Goal: Transaction & Acquisition: Purchase product/service

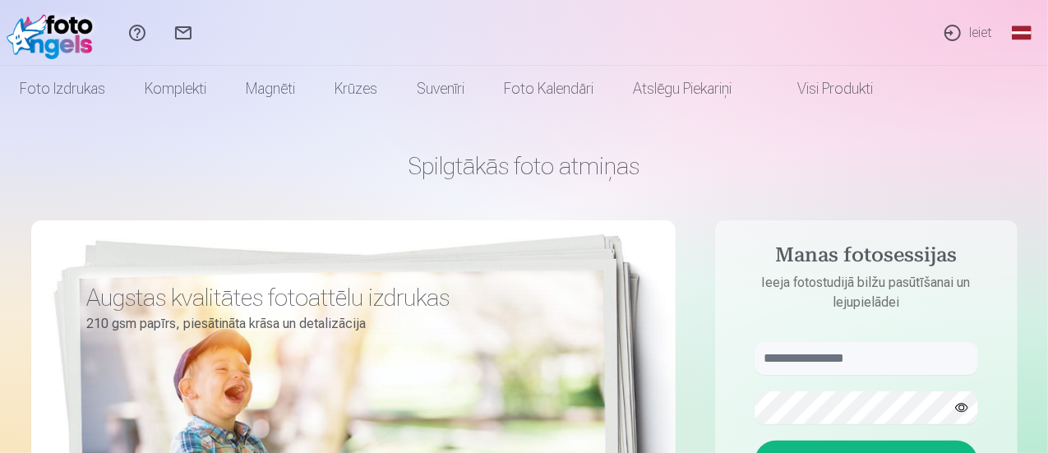
click at [958, 35] on link "Ieiet" at bounding box center [967, 33] width 76 height 66
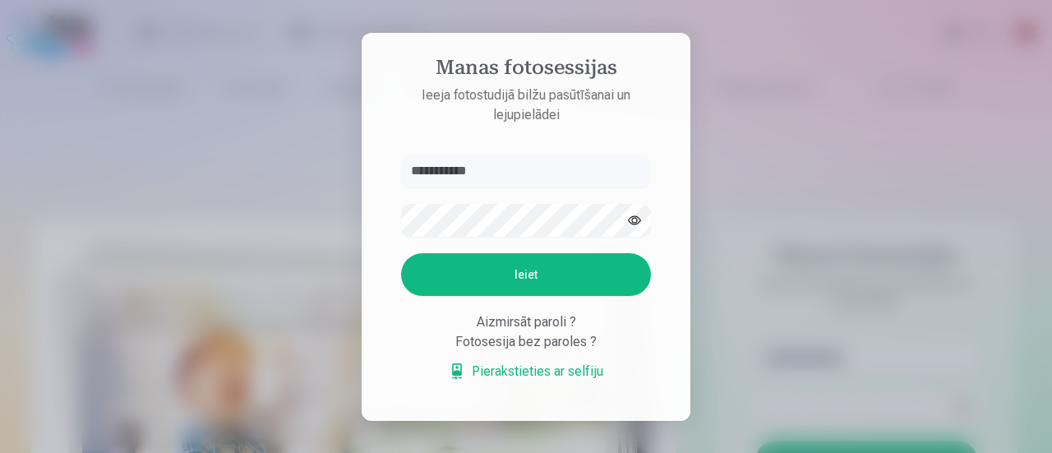
type input "**********"
click at [578, 282] on button "Ieiet" at bounding box center [526, 274] width 250 height 43
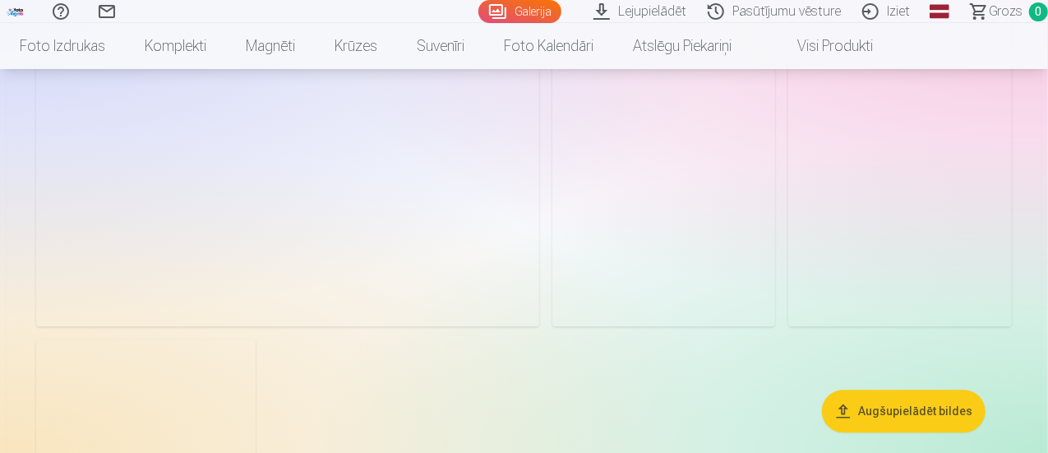
scroll to position [1867, 0]
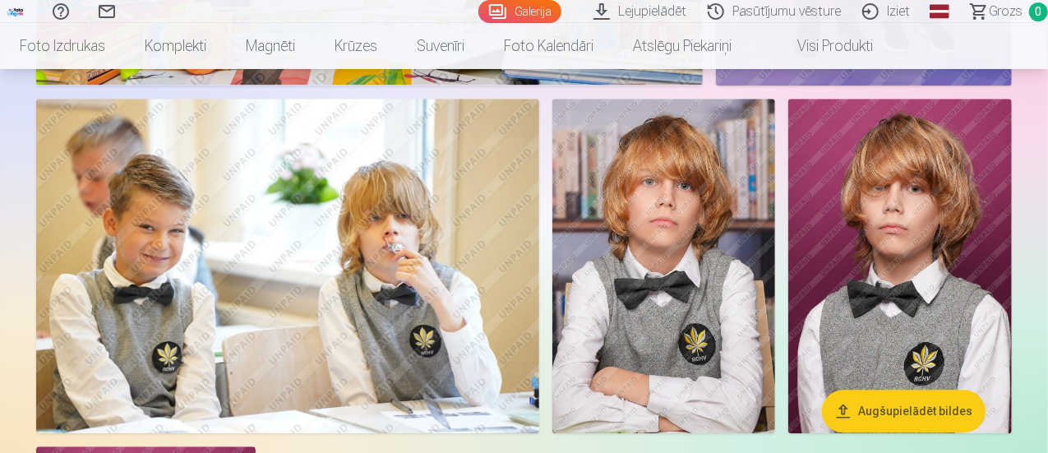
click at [463, 283] on img at bounding box center [287, 266] width 503 height 335
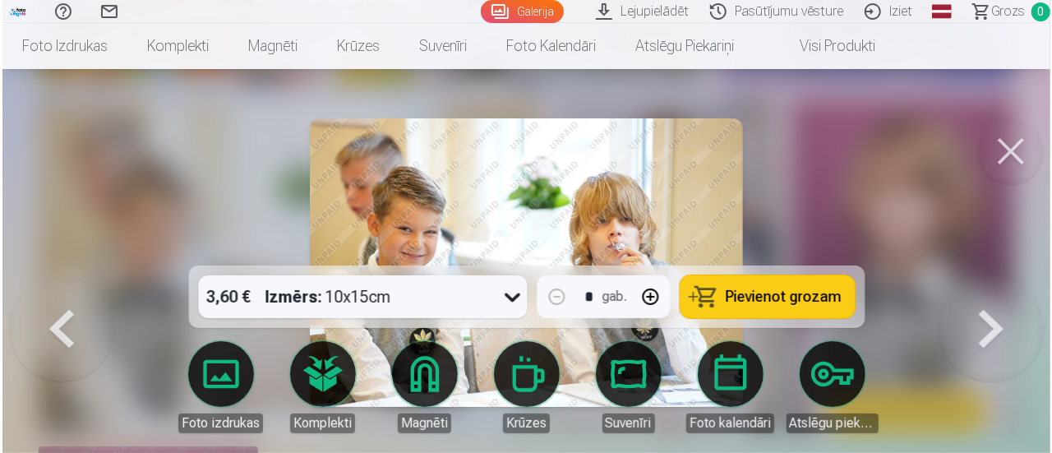
scroll to position [1872, 0]
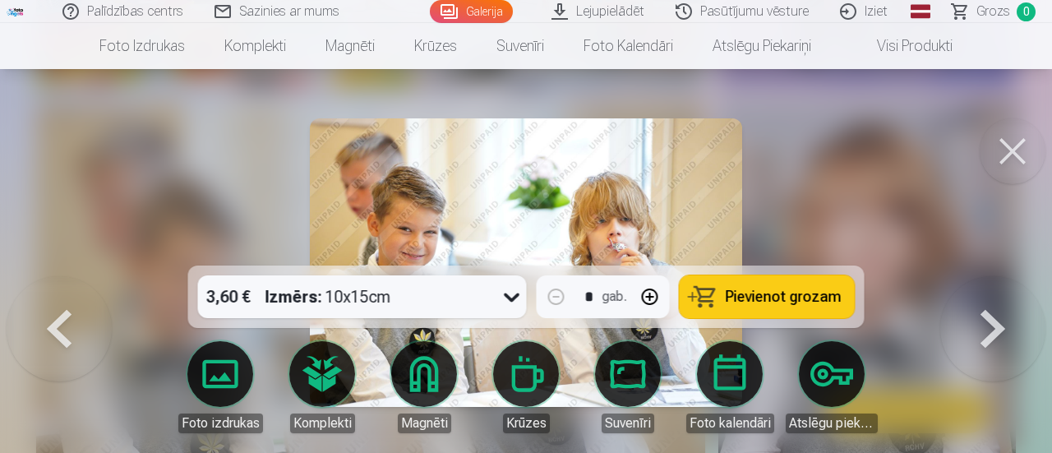
click at [1033, 145] on button at bounding box center [1012, 151] width 66 height 66
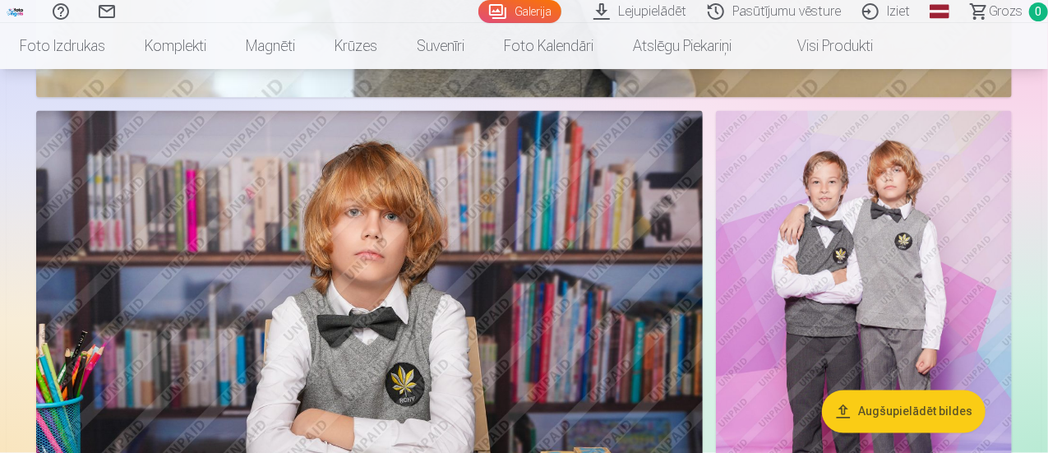
click at [809, 270] on img at bounding box center [864, 333] width 296 height 445
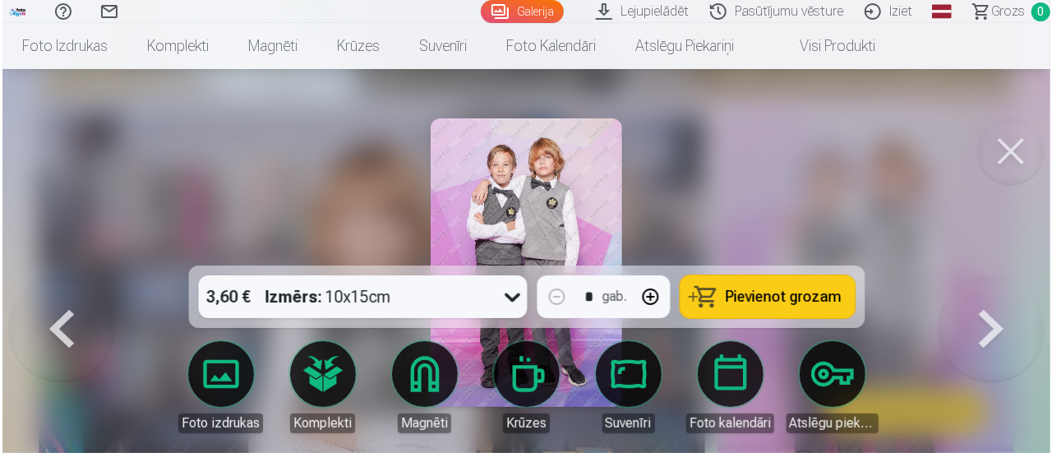
scroll to position [1399, 0]
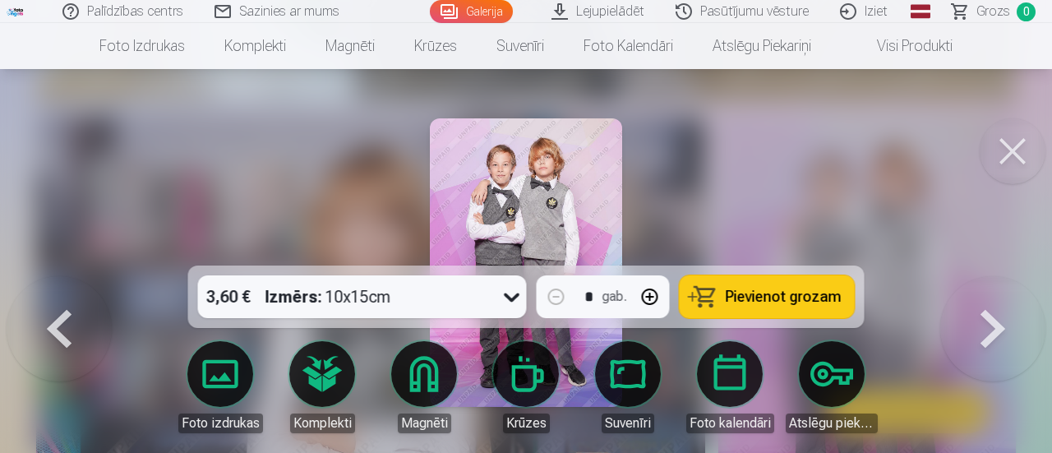
click at [772, 300] on span "Pievienot grozam" at bounding box center [784, 296] width 116 height 15
click at [985, 14] on span "Grozs" at bounding box center [993, 12] width 34 height 20
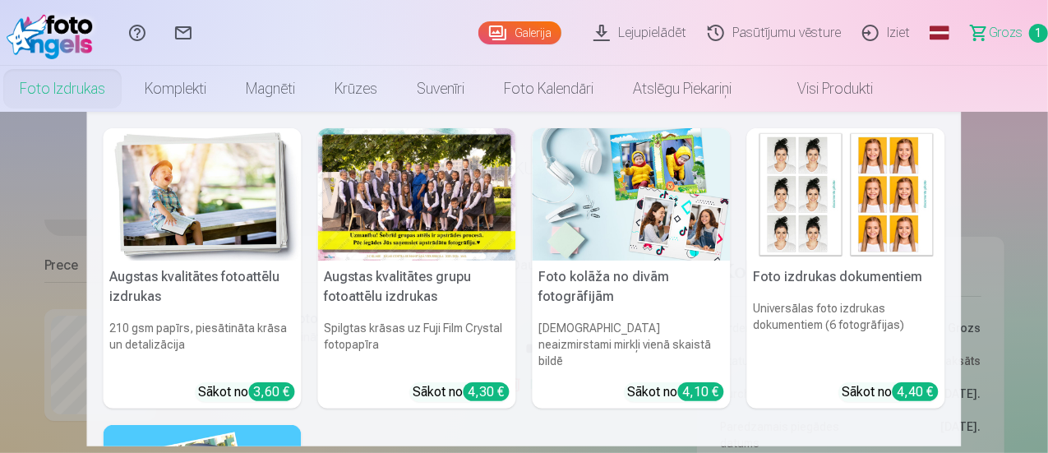
click at [125, 91] on link "Foto izdrukas" at bounding box center [62, 89] width 125 height 46
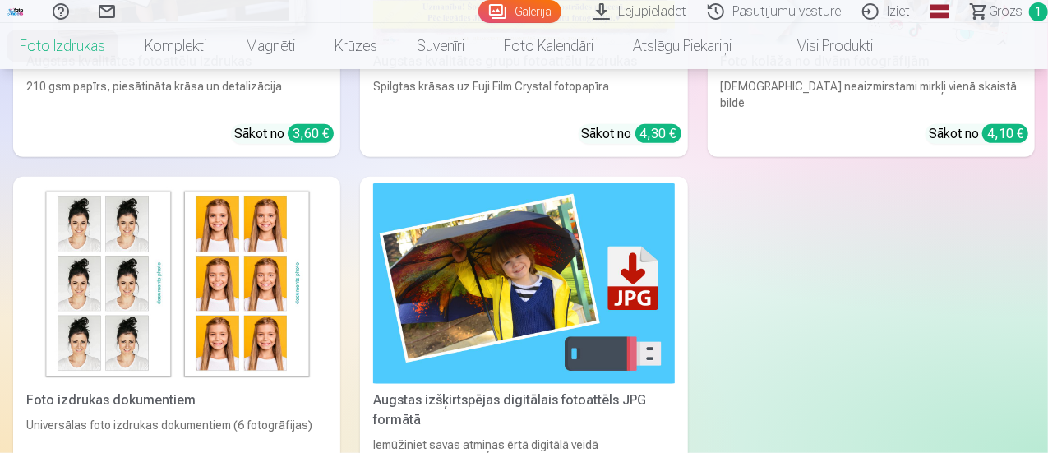
scroll to position [493, 0]
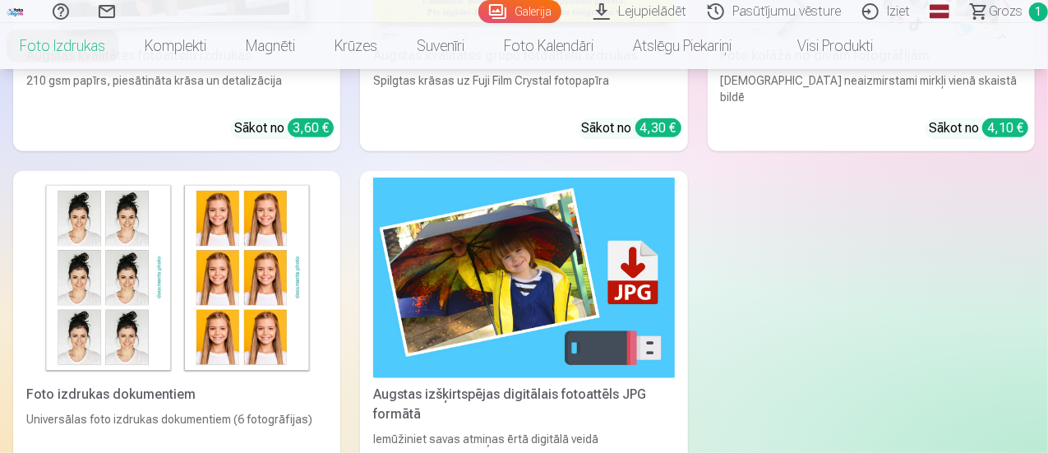
click at [366, 385] on div "Augstas izšķirtspējas digitālais fotoattēls JPG formātā" at bounding box center [523, 404] width 314 height 39
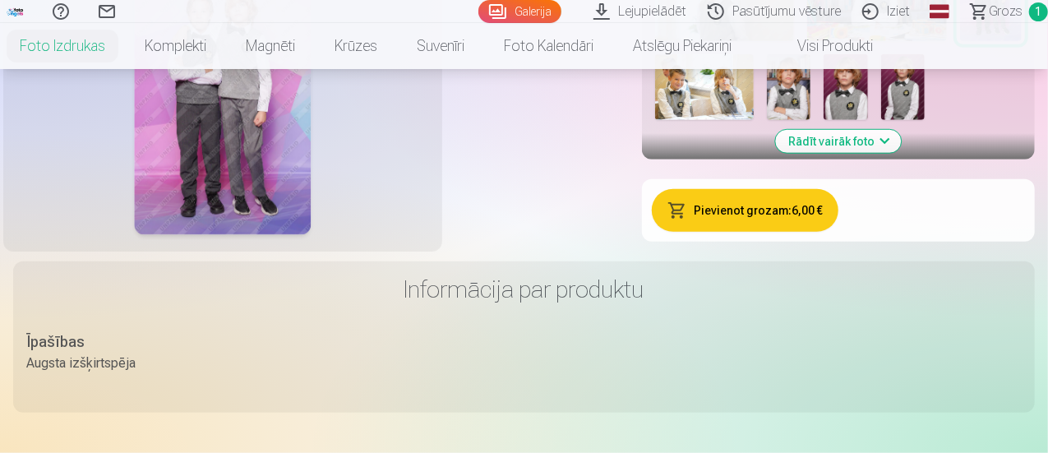
scroll to position [575, 0]
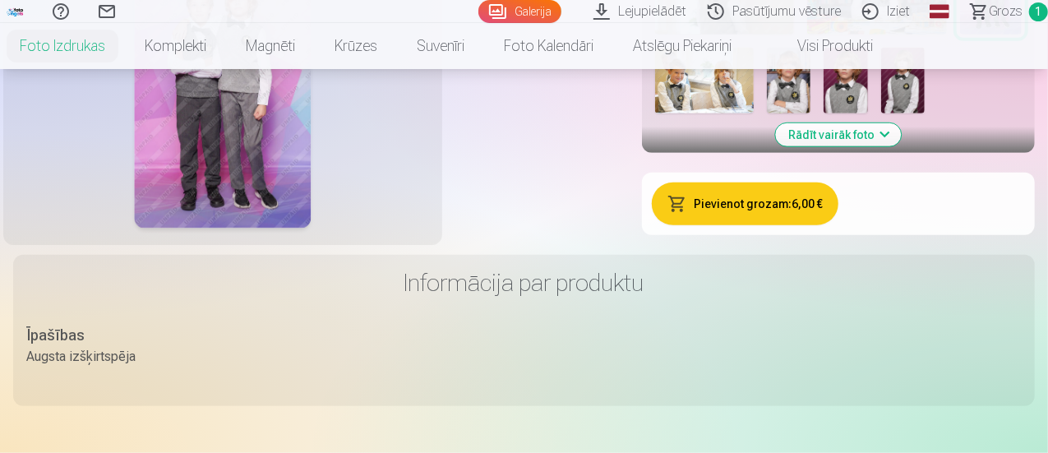
click at [901, 146] on button "Rādīt vairāk foto" at bounding box center [839, 134] width 126 height 23
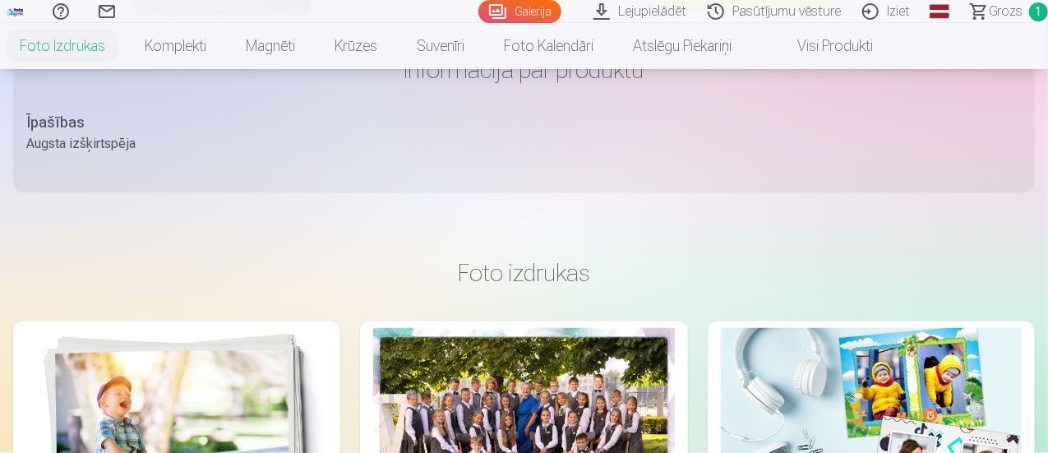
scroll to position [1479, 0]
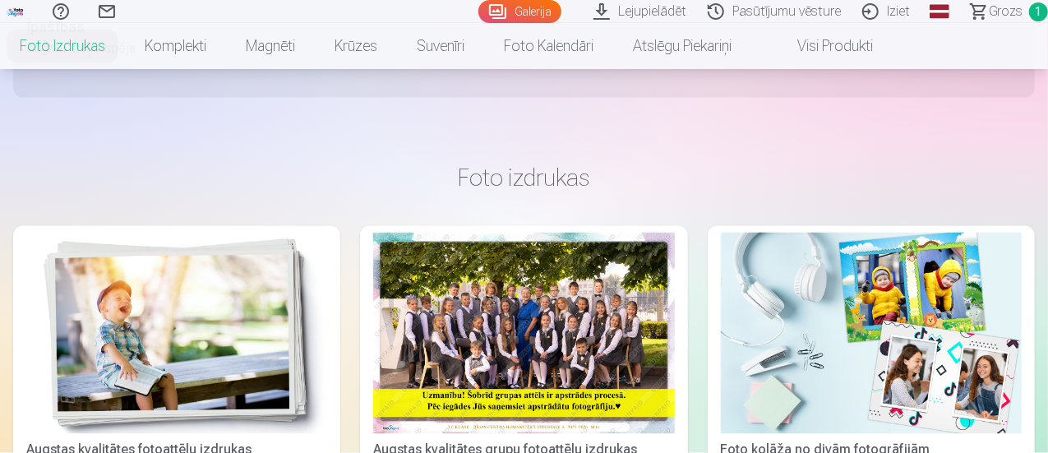
scroll to position [1561, 0]
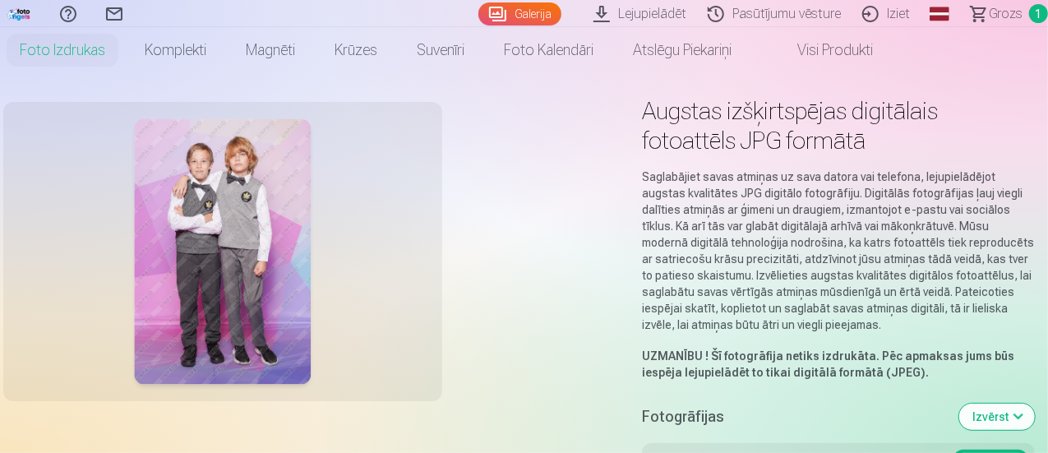
scroll to position [0, 0]
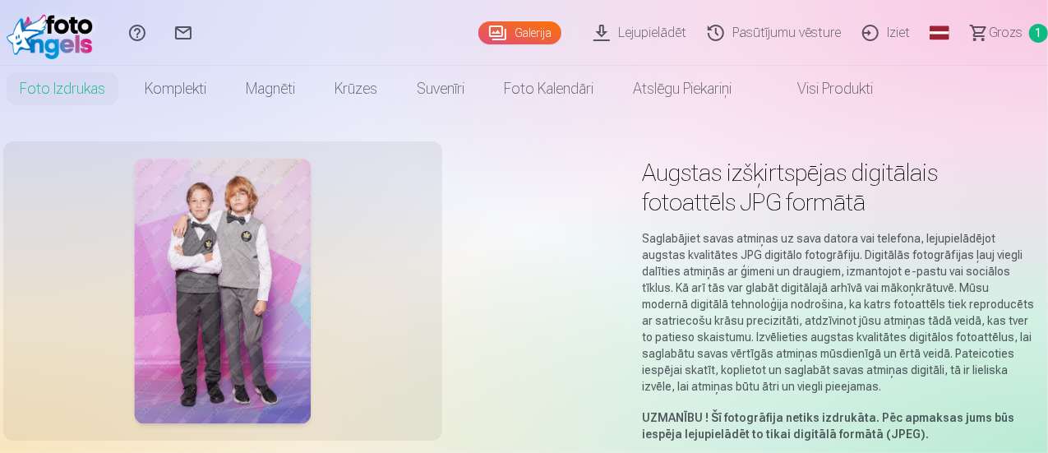
click at [1006, 31] on link "Grozs 1" at bounding box center [1002, 33] width 92 height 66
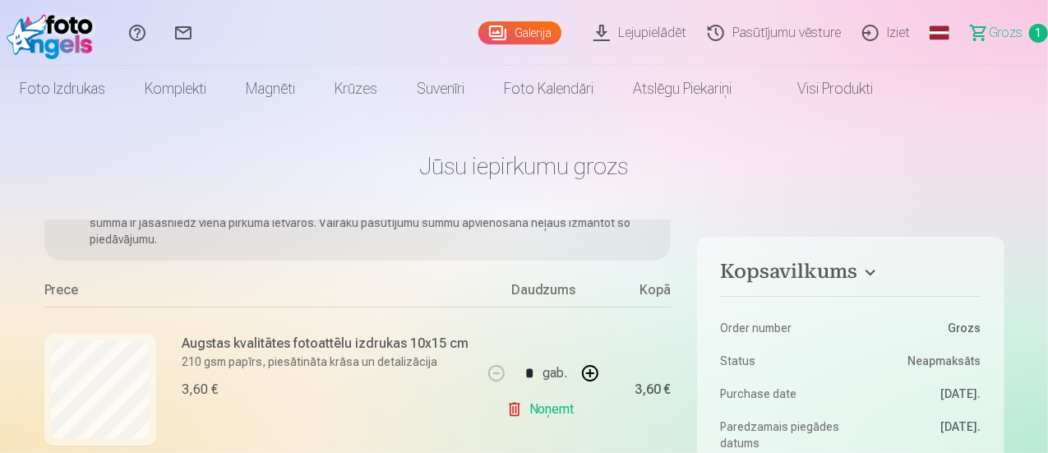
scroll to position [142, 0]
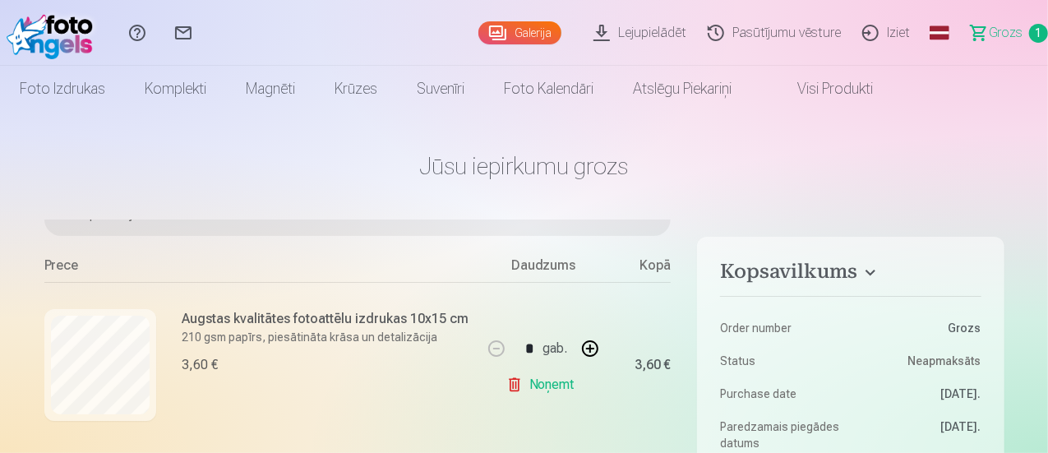
click at [529, 387] on link "Noņemt" at bounding box center [543, 384] width 75 height 33
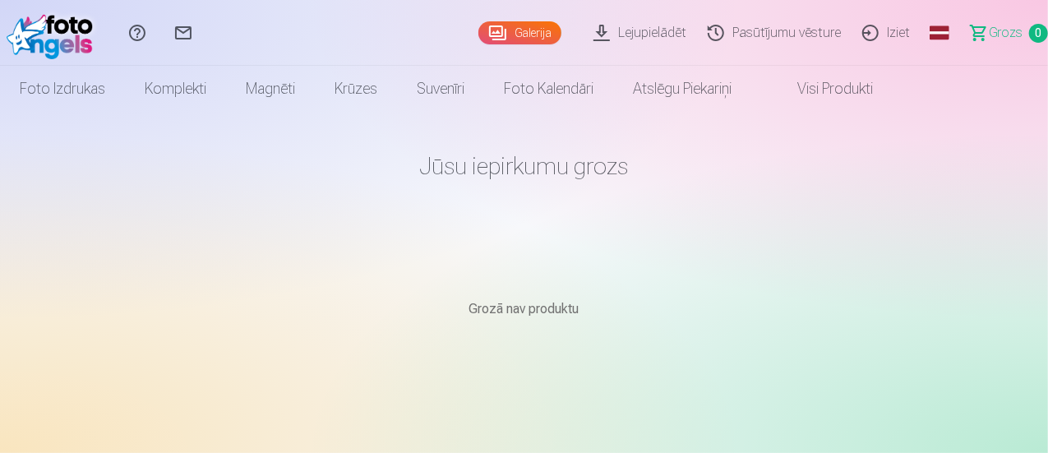
click at [892, 94] on link "Visi produkti" at bounding box center [821, 89] width 141 height 46
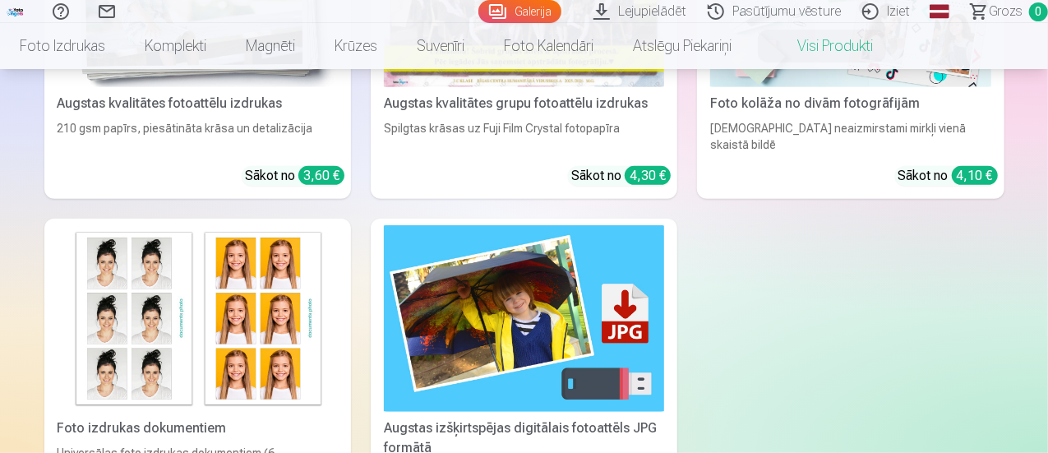
scroll to position [329, 0]
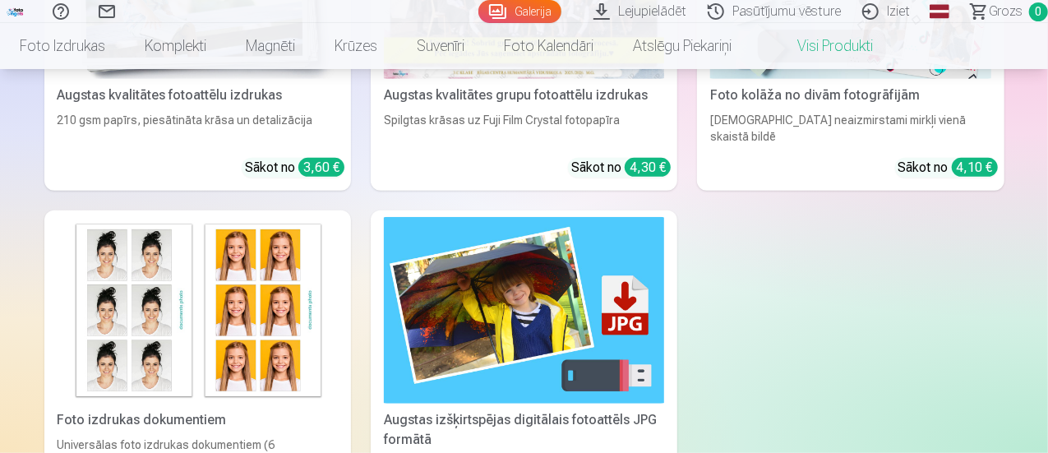
click at [384, 275] on img at bounding box center [524, 310] width 280 height 187
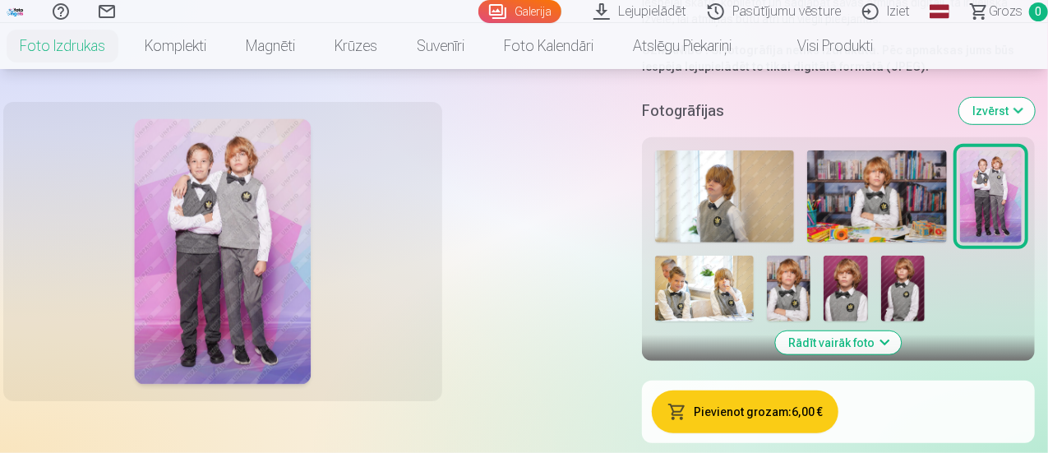
scroll to position [411, 0]
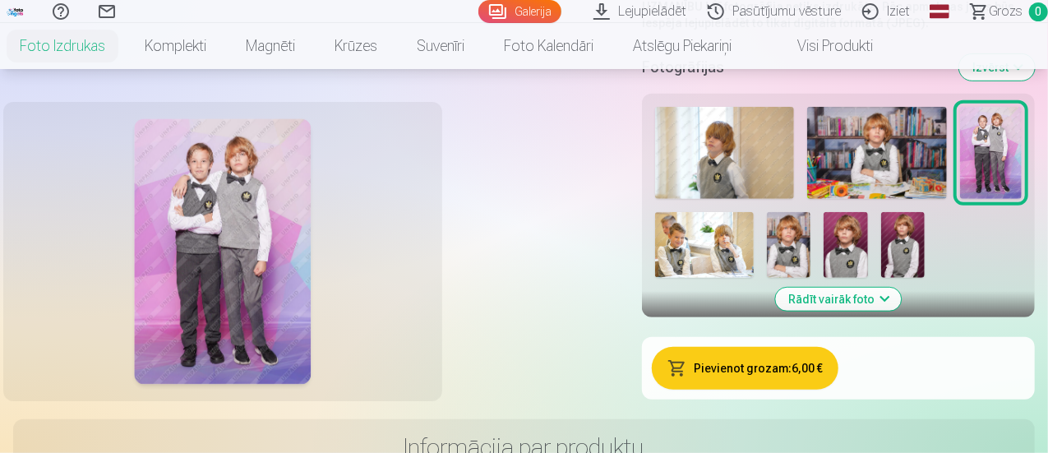
click at [794, 200] on img at bounding box center [724, 153] width 139 height 93
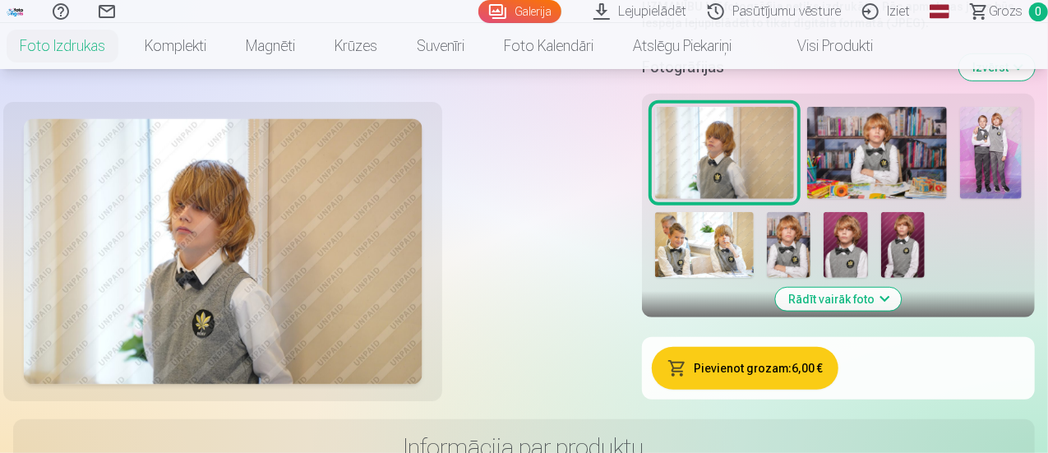
click at [946, 200] on img at bounding box center [876, 153] width 139 height 93
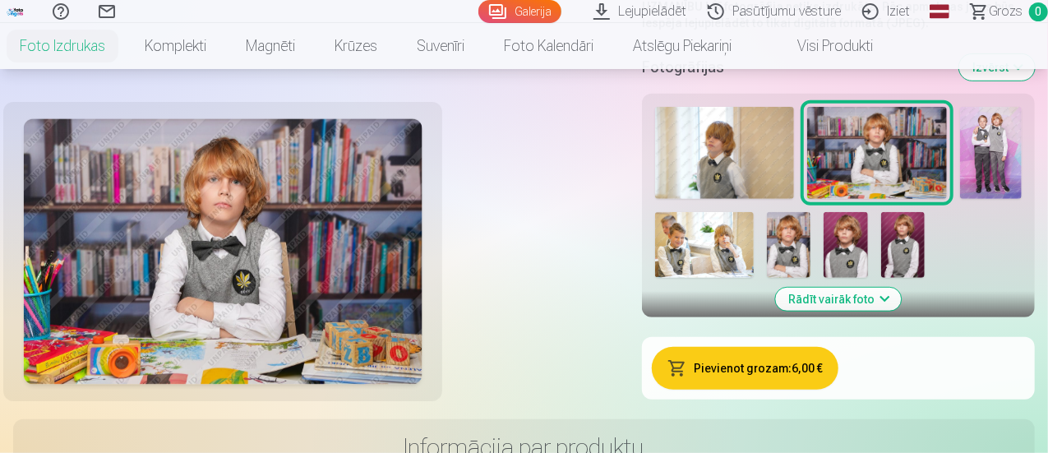
click at [794, 200] on img at bounding box center [724, 153] width 139 height 93
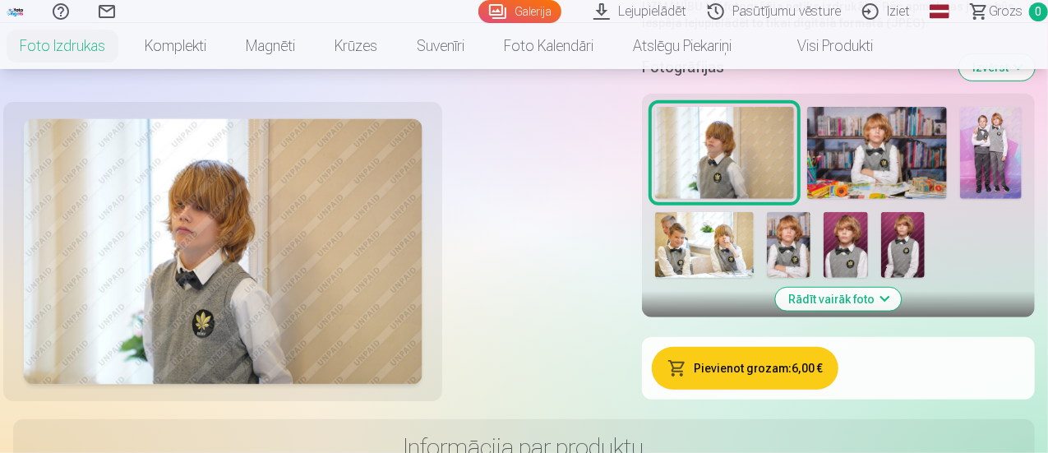
click at [960, 200] on img at bounding box center [991, 153] width 62 height 93
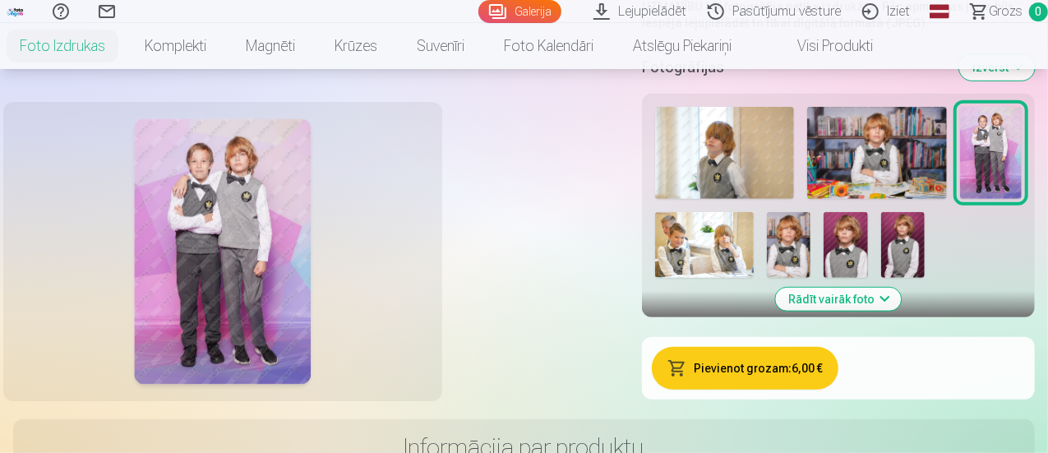
click at [942, 200] on img at bounding box center [876, 153] width 139 height 93
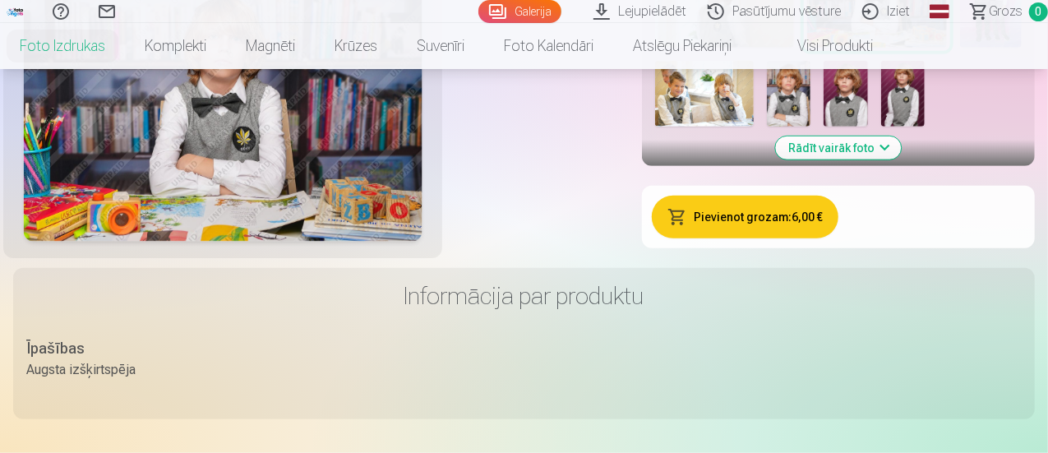
scroll to position [657, 0]
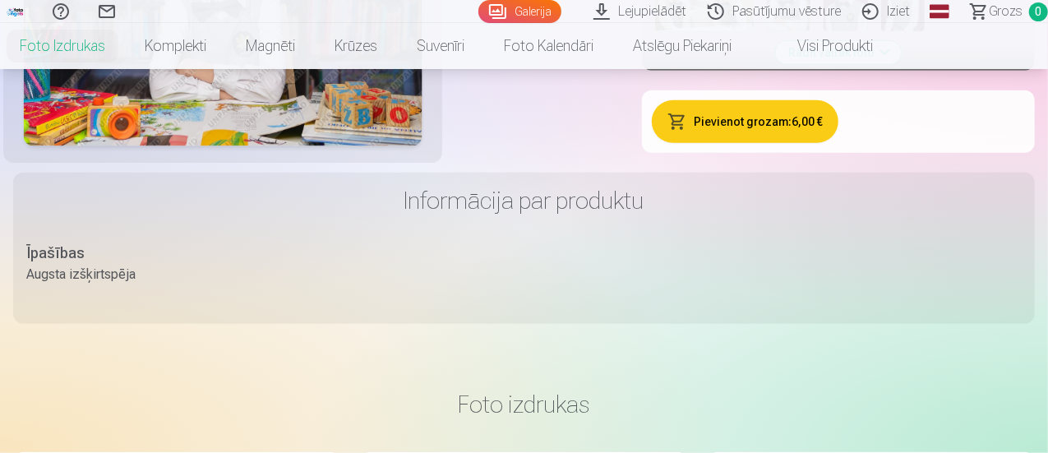
click at [901, 64] on button "Rādīt vairāk foto" at bounding box center [839, 52] width 126 height 23
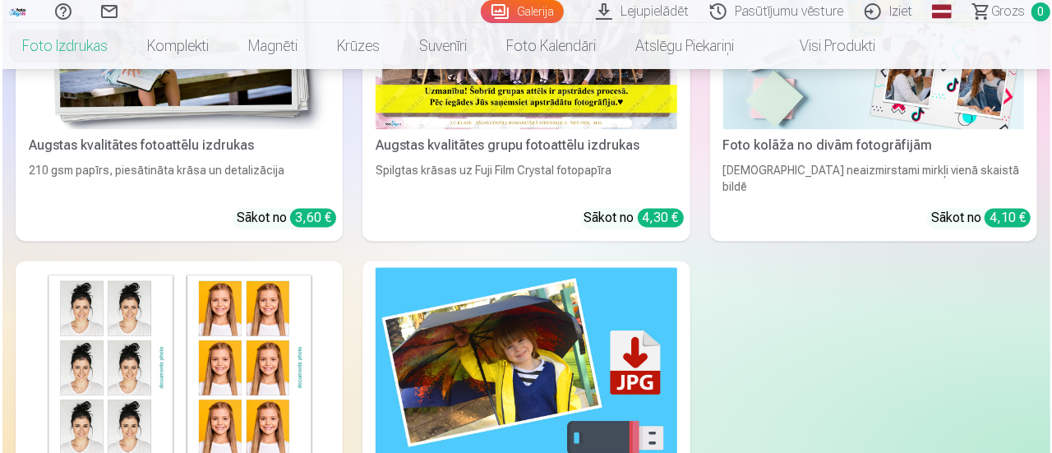
scroll to position [1643, 0]
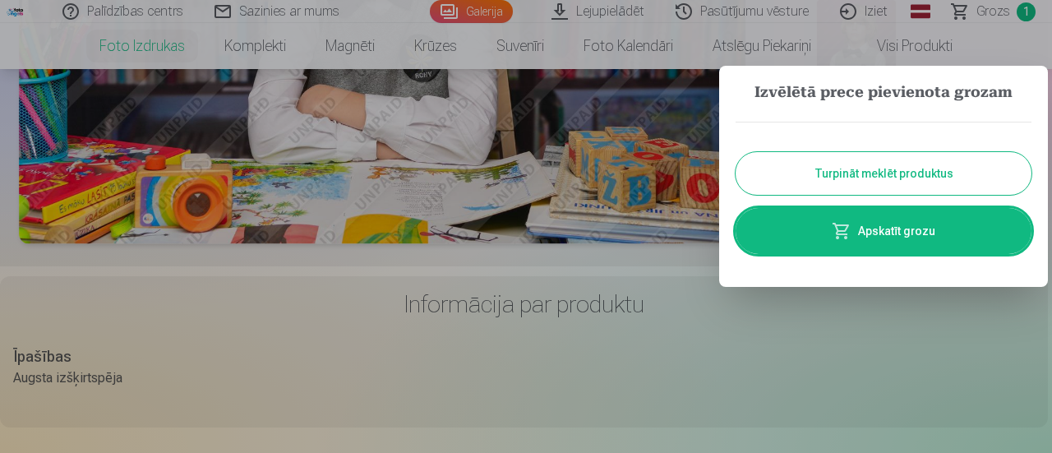
click at [861, 227] on link "Apskatīt grozu" at bounding box center [883, 231] width 296 height 46
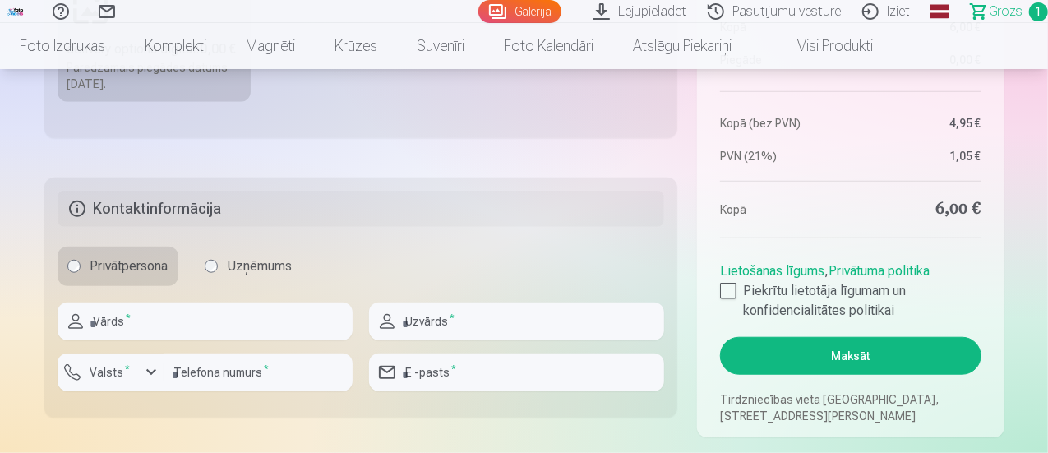
scroll to position [164, 0]
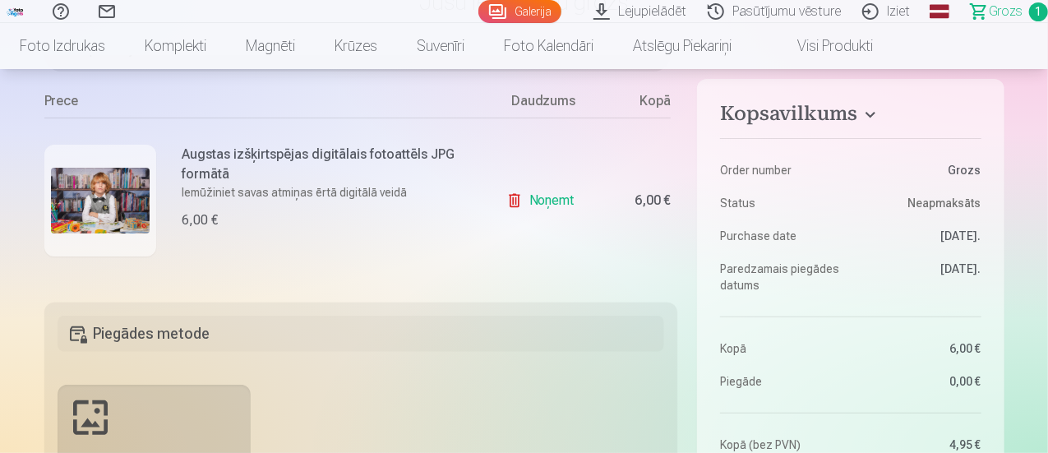
click at [90, 214] on img at bounding box center [100, 201] width 99 height 66
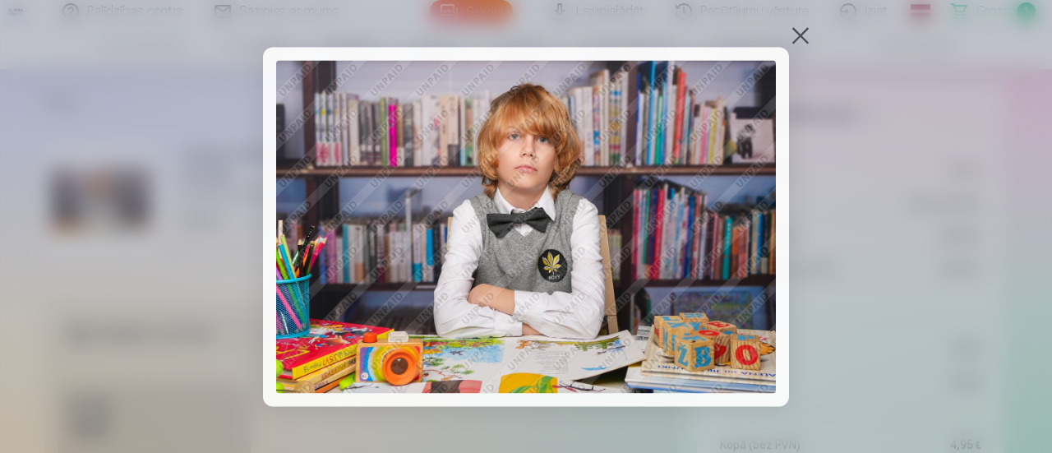
click at [797, 34] on button at bounding box center [800, 35] width 23 height 23
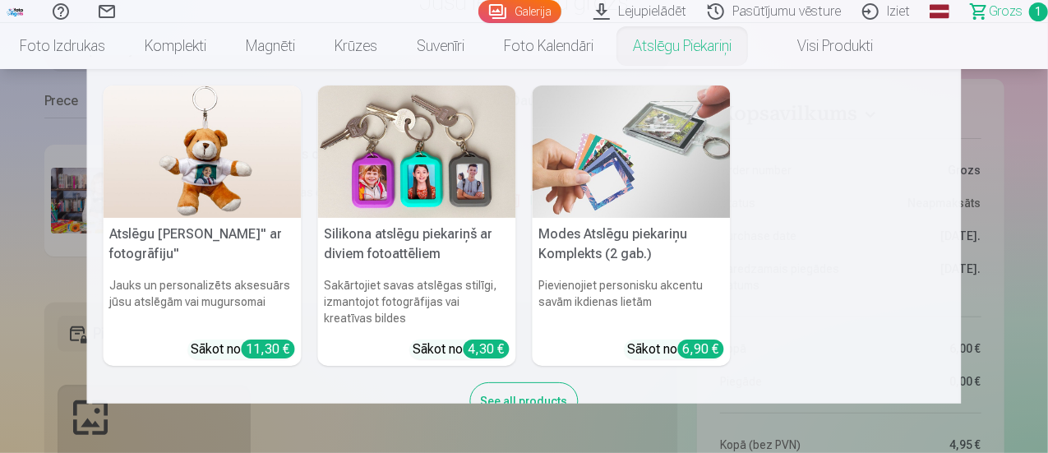
scroll to position [0, 0]
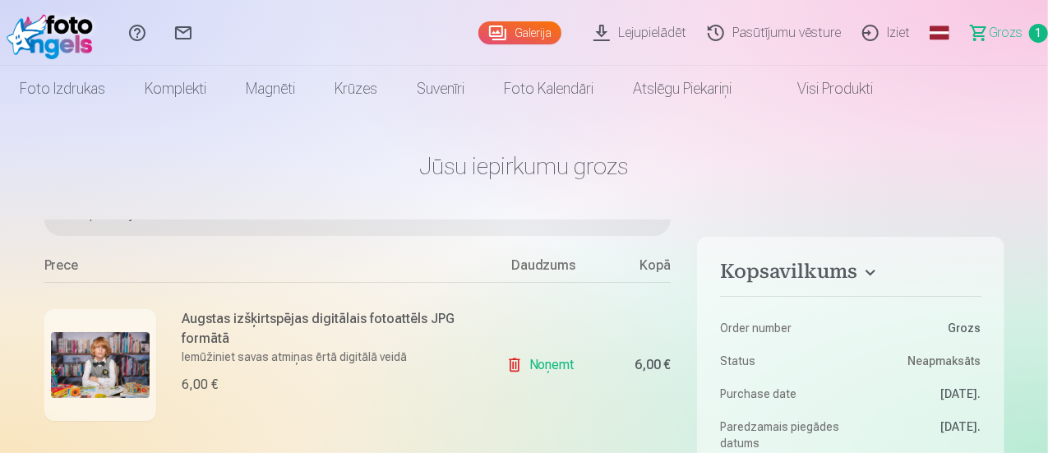
click at [552, 353] on link "Noņemt" at bounding box center [543, 364] width 75 height 33
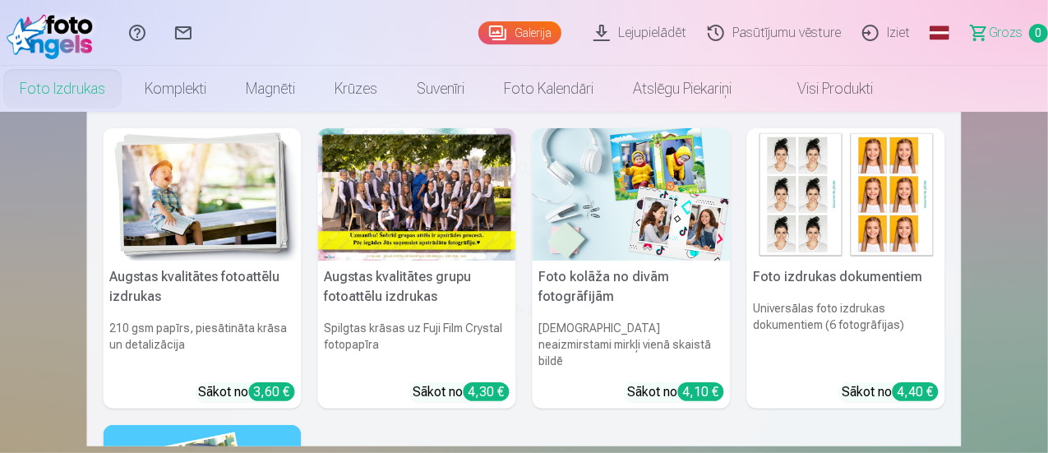
click at [125, 80] on link "Foto izdrukas" at bounding box center [62, 89] width 125 height 46
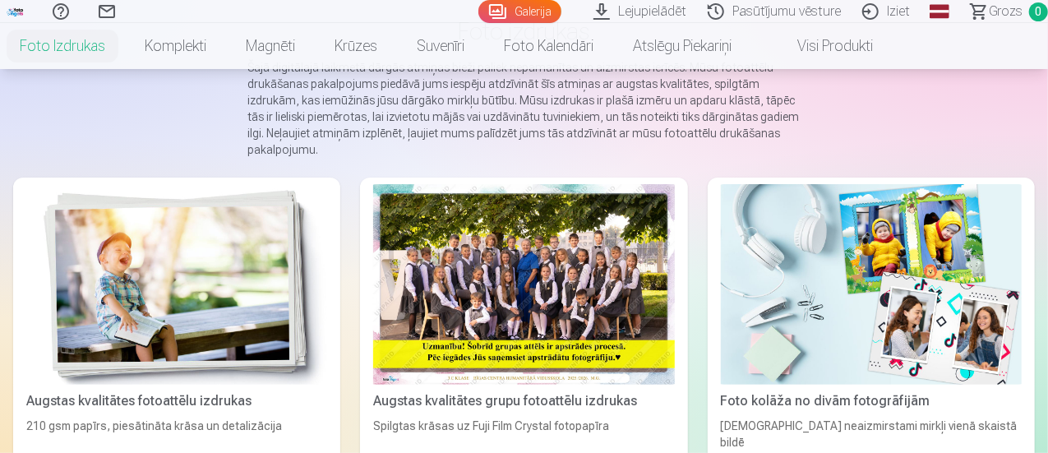
scroll to position [164, 0]
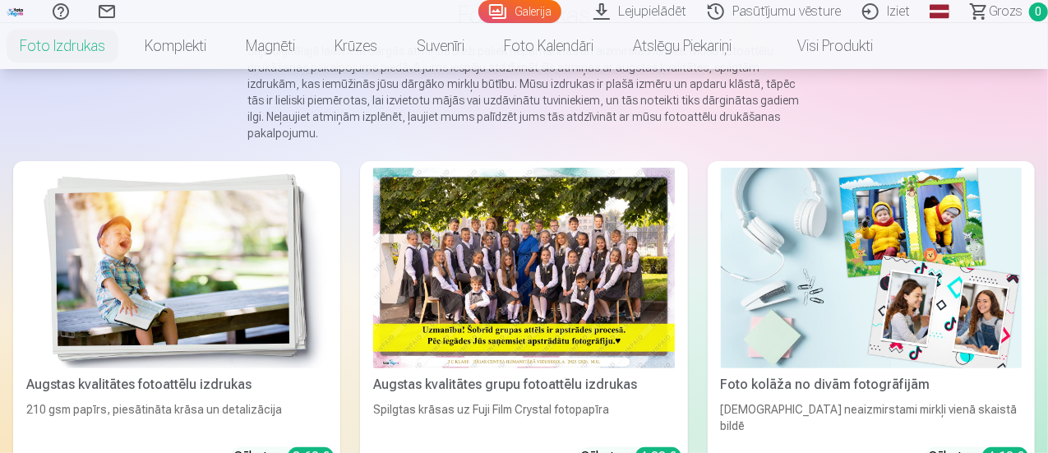
click at [721, 258] on img at bounding box center [871, 268] width 301 height 200
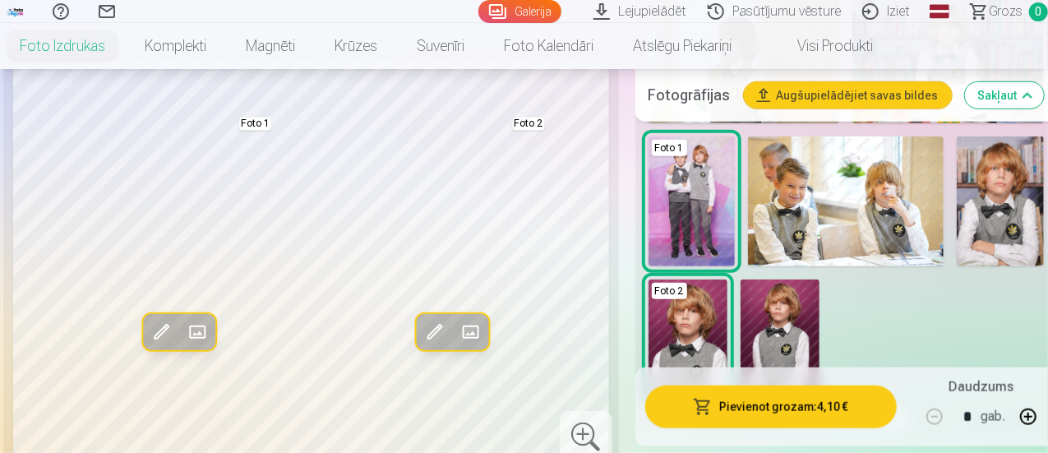
scroll to position [657, 0]
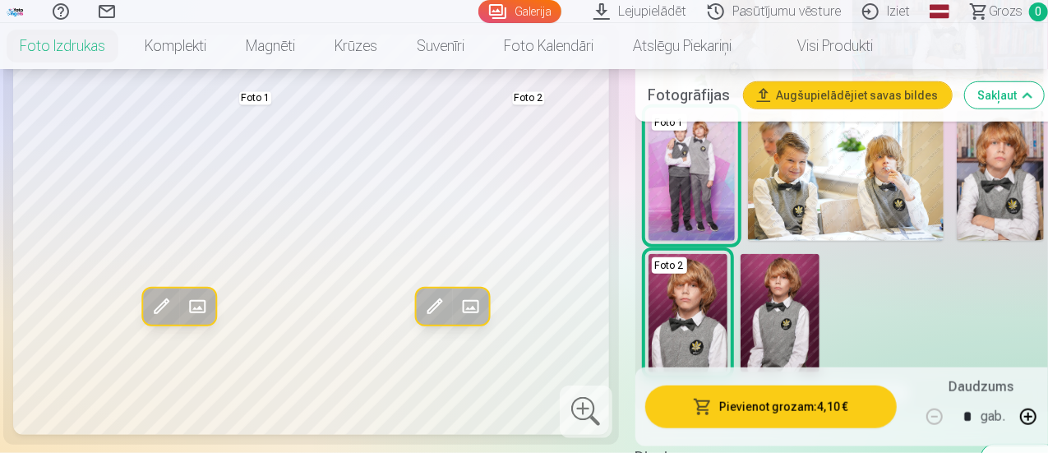
click at [792, 311] on img at bounding box center [779, 313] width 79 height 118
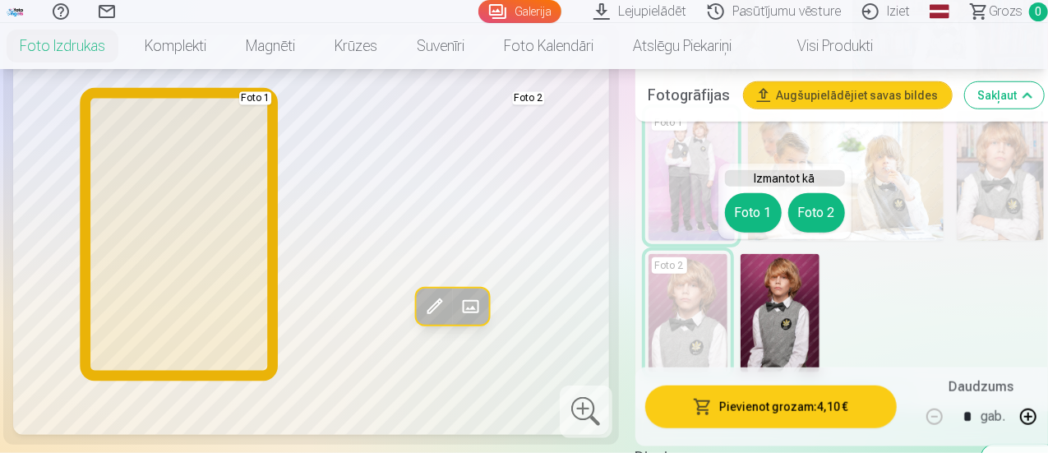
click at [749, 209] on button "Foto 1" at bounding box center [753, 212] width 57 height 39
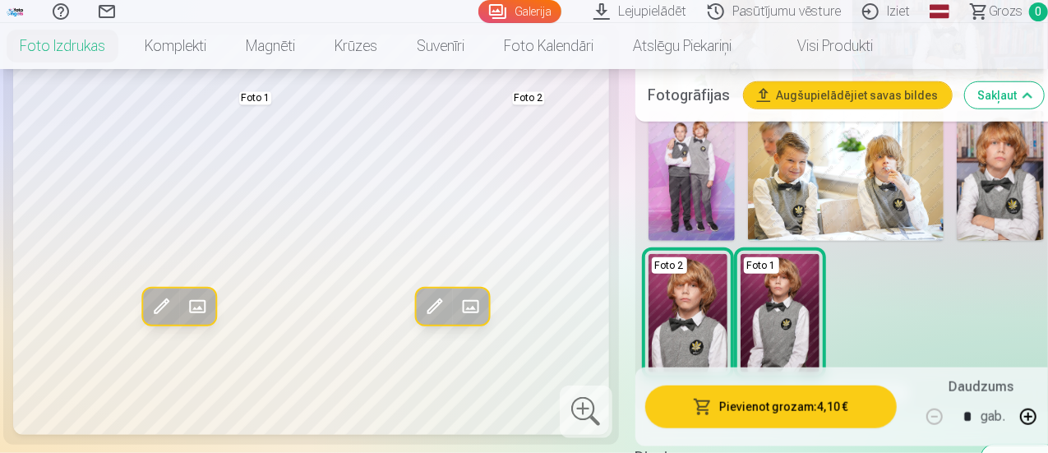
click at [678, 302] on img at bounding box center [687, 313] width 79 height 118
click at [979, 185] on img at bounding box center [999, 176] width 87 height 130
click at [702, 287] on img at bounding box center [687, 313] width 79 height 118
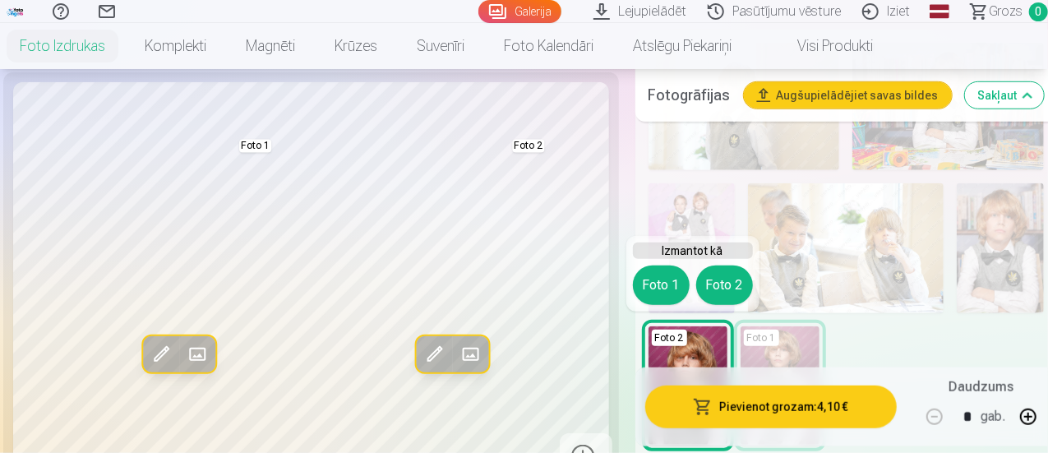
scroll to position [493, 0]
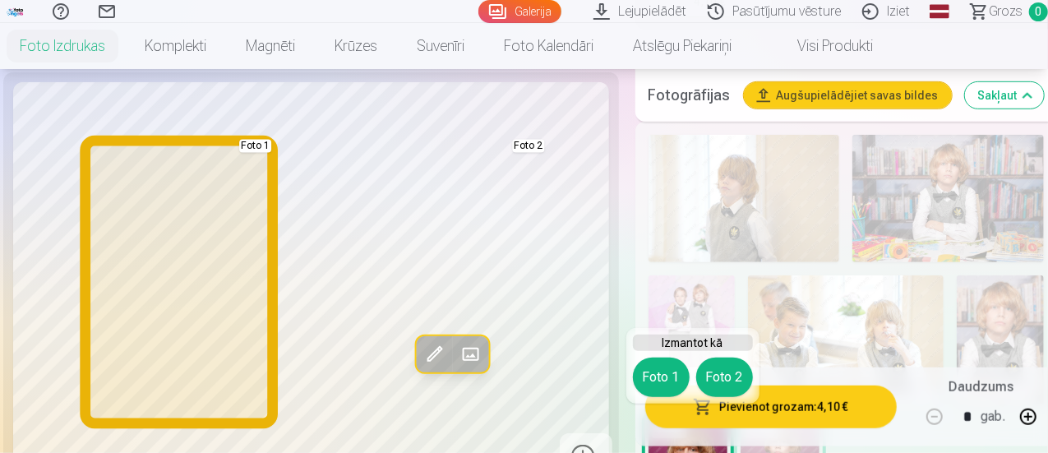
click at [665, 371] on button "Foto 1" at bounding box center [661, 376] width 57 height 39
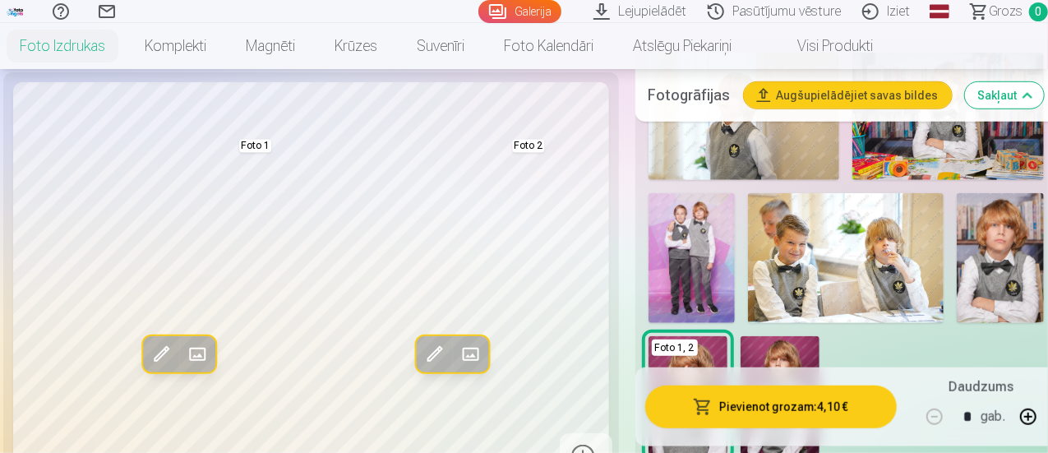
scroll to position [657, 0]
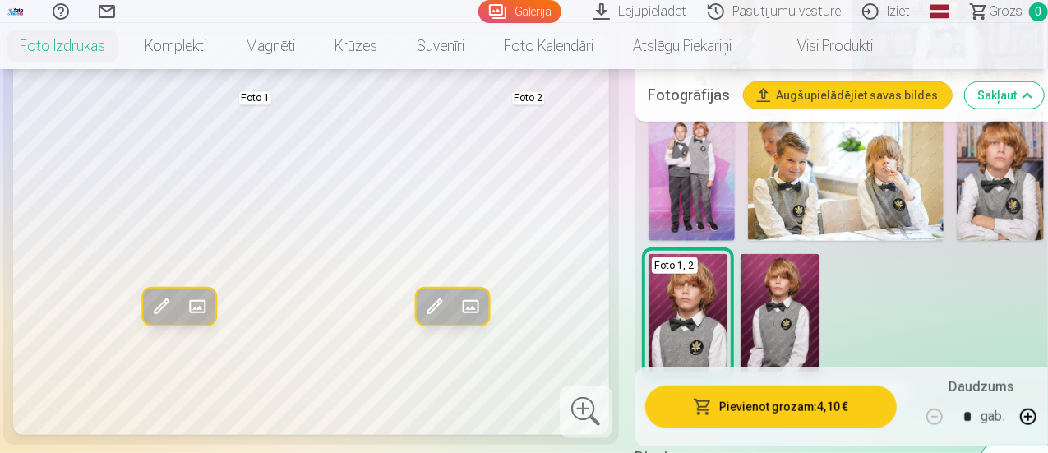
click at [988, 179] on img at bounding box center [999, 176] width 87 height 130
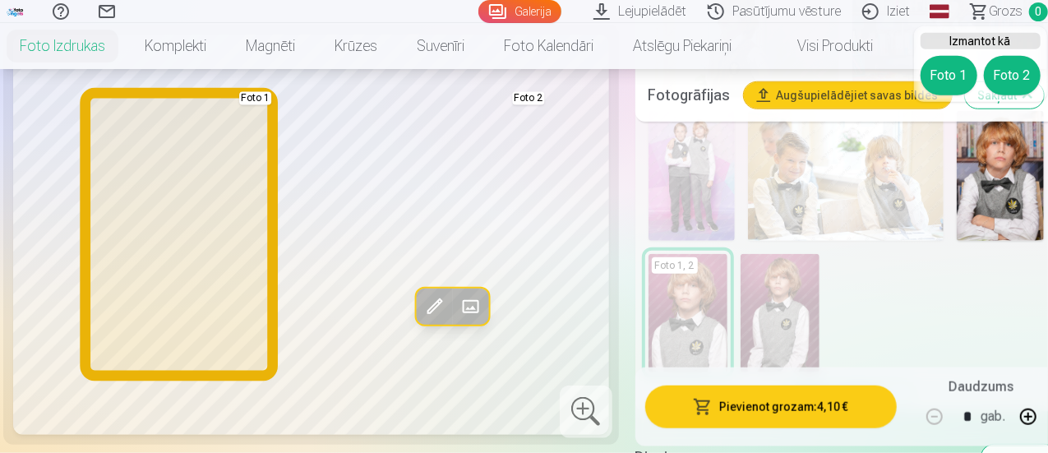
click at [944, 78] on button "Foto 1" at bounding box center [948, 75] width 57 height 39
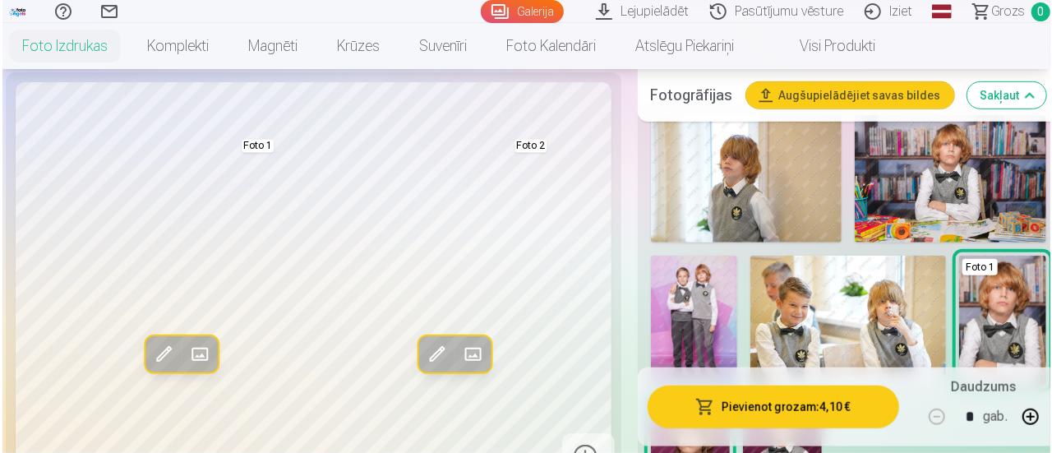
scroll to position [493, 0]
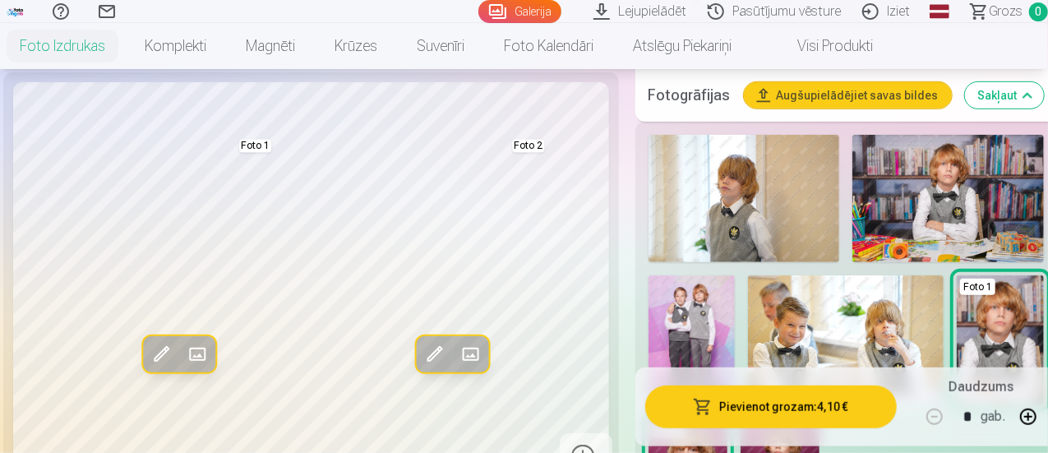
click at [740, 402] on button "Pievienot grozam : 4,10 €" at bounding box center [770, 406] width 251 height 43
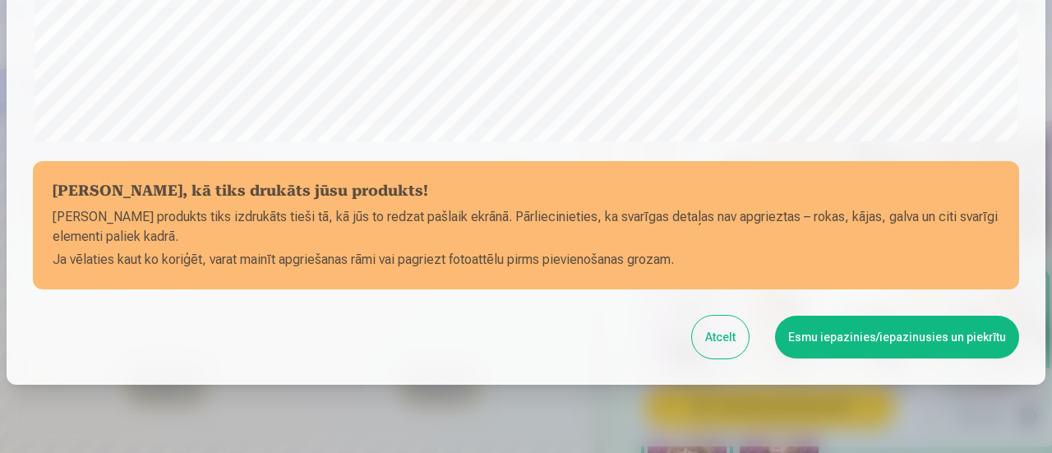
scroll to position [717, 0]
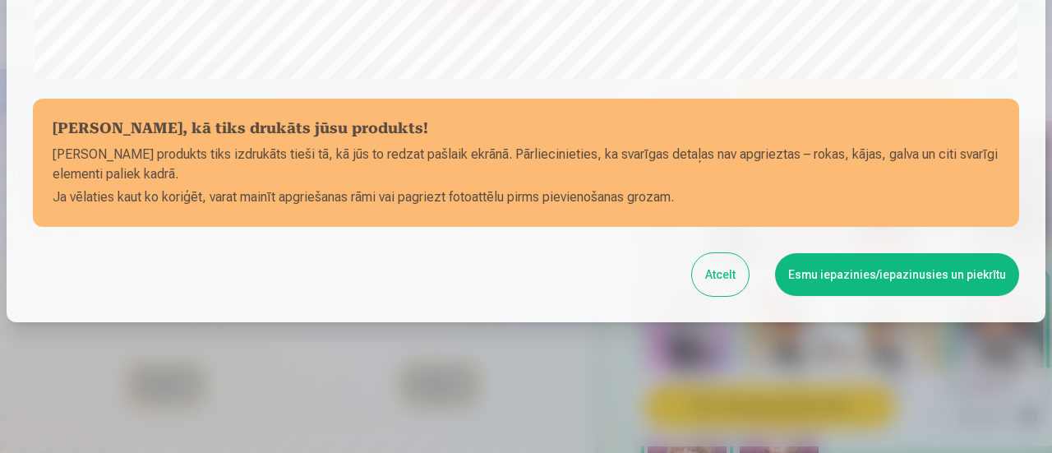
click at [851, 279] on button "Esmu iepazinies/iepazinusies un piekrītu" at bounding box center [897, 274] width 244 height 43
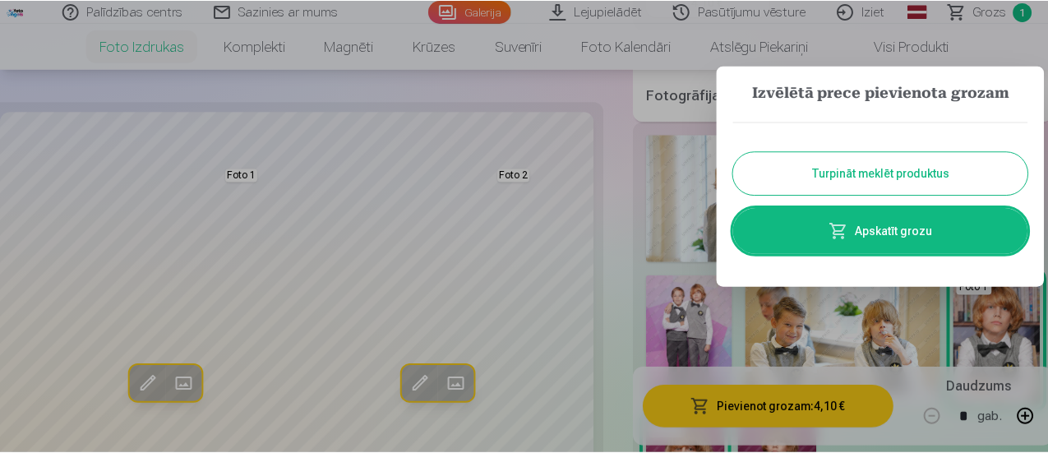
scroll to position [715, 0]
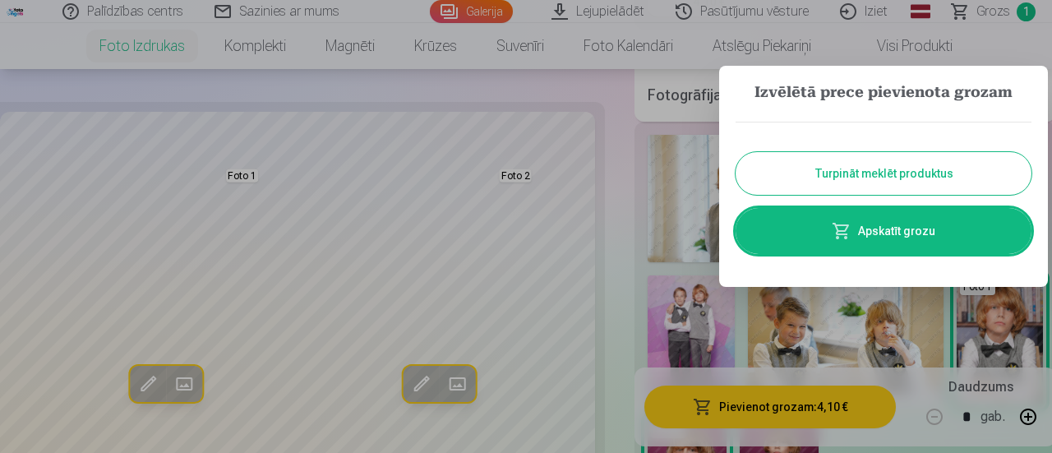
click at [837, 183] on button "Turpināt meklēt produktus" at bounding box center [883, 173] width 296 height 43
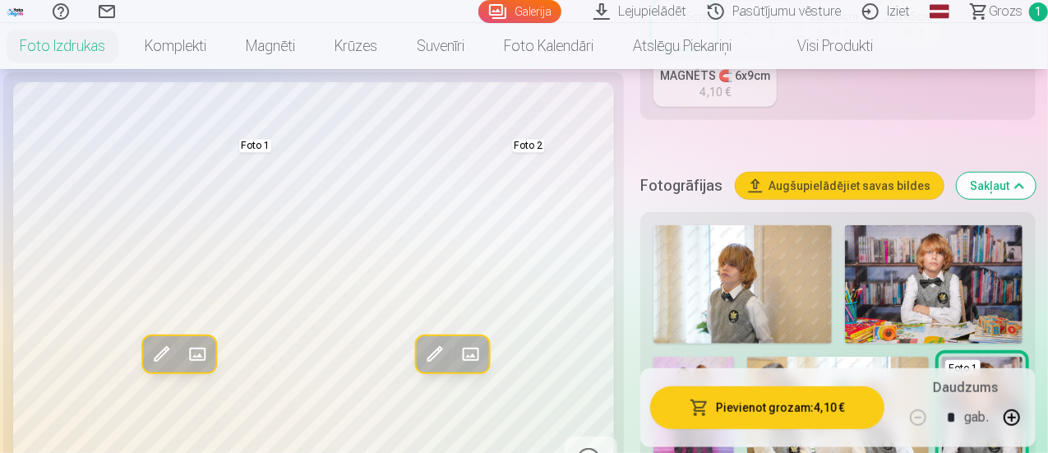
scroll to position [411, 0]
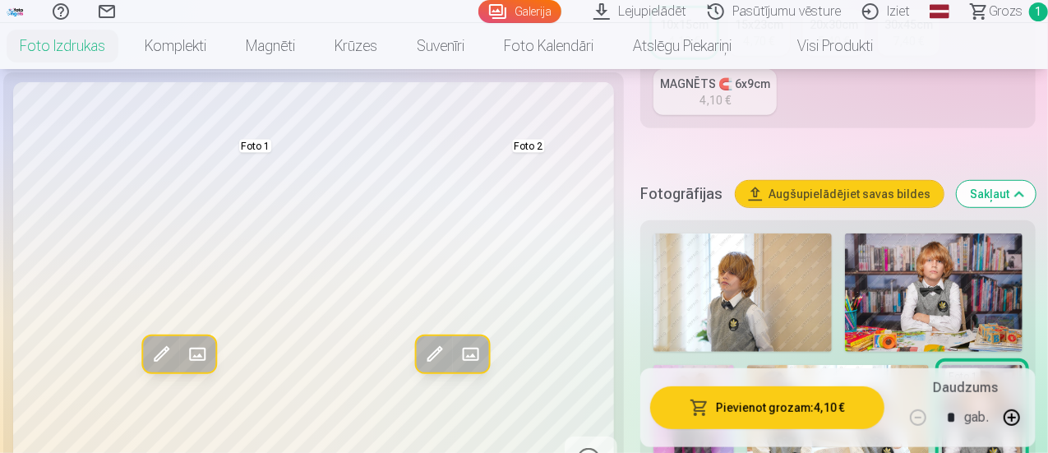
click at [993, 12] on span "Grozs" at bounding box center [1006, 12] width 34 height 20
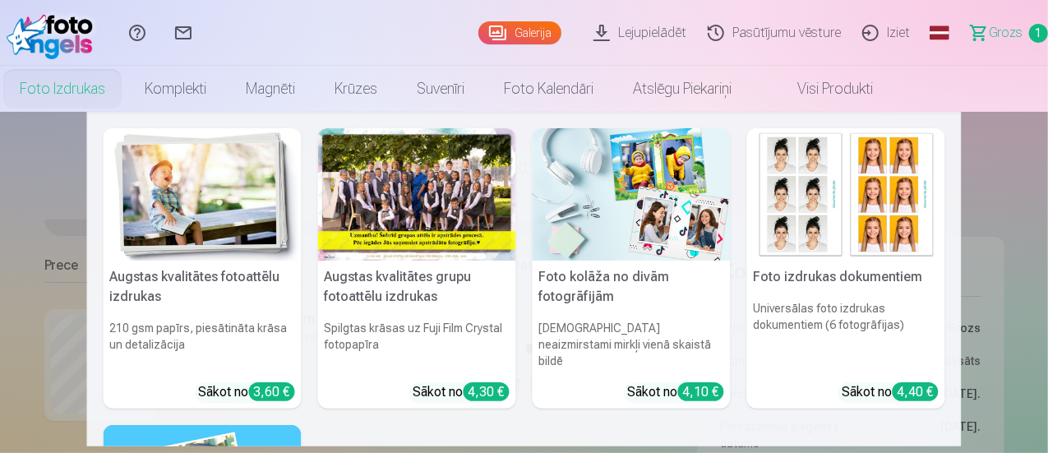
click at [396, 203] on div at bounding box center [417, 194] width 198 height 132
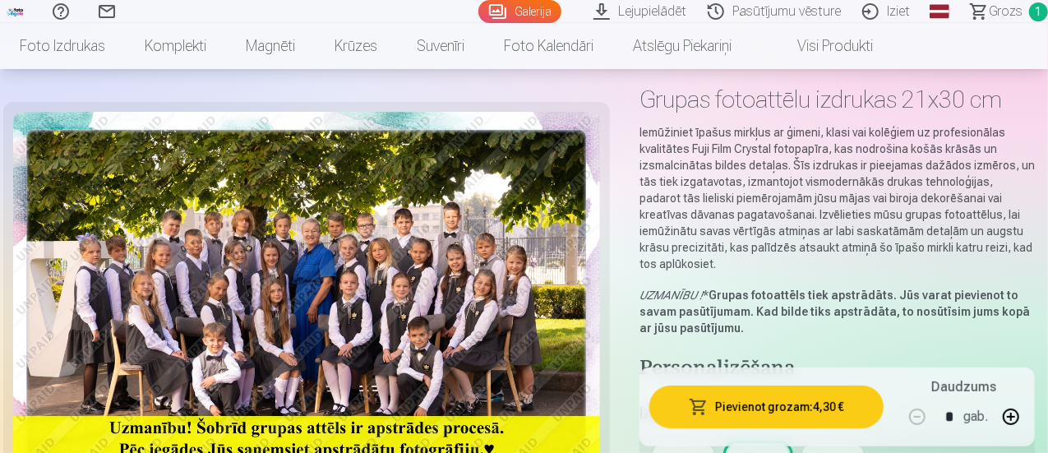
scroll to position [247, 0]
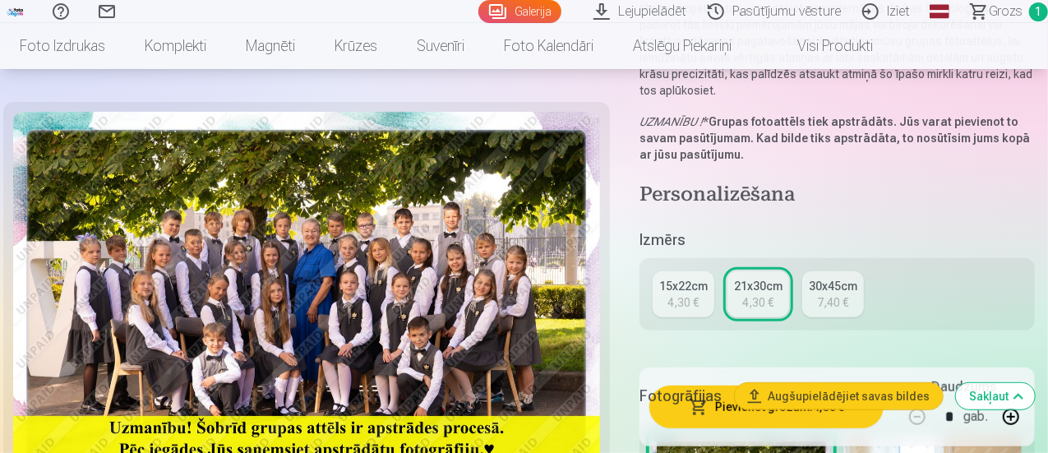
click at [754, 404] on div "Fotogrāfijas Augšupielādējiet savas bildes Sakļaut" at bounding box center [836, 396] width 395 height 53
click at [698, 413] on button "Pievienot grozam : 4,30 €" at bounding box center [766, 406] width 234 height 43
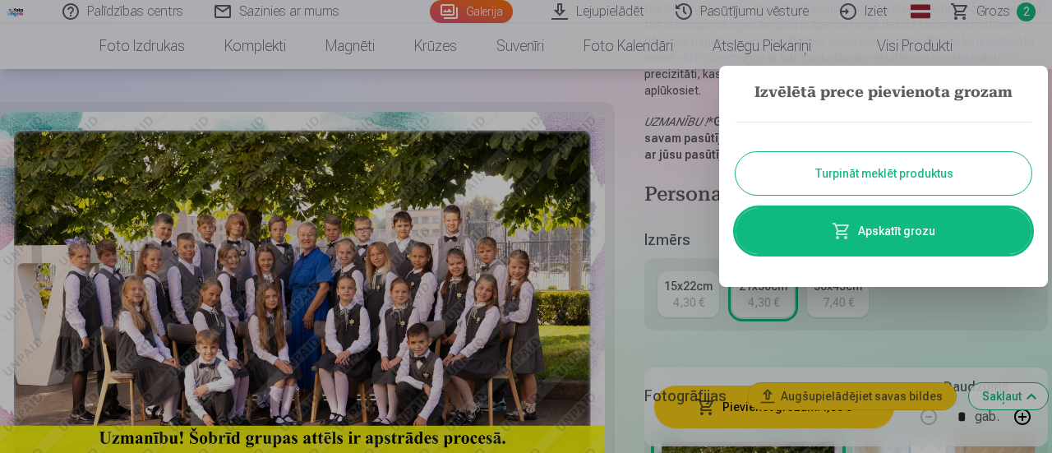
click at [864, 169] on button "Turpināt meklēt produktus" at bounding box center [883, 173] width 296 height 43
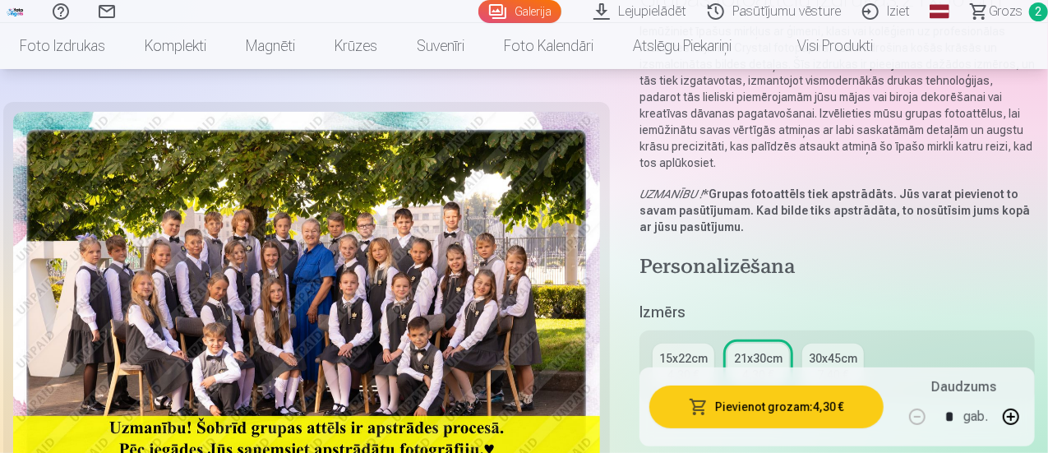
scroll to position [82, 0]
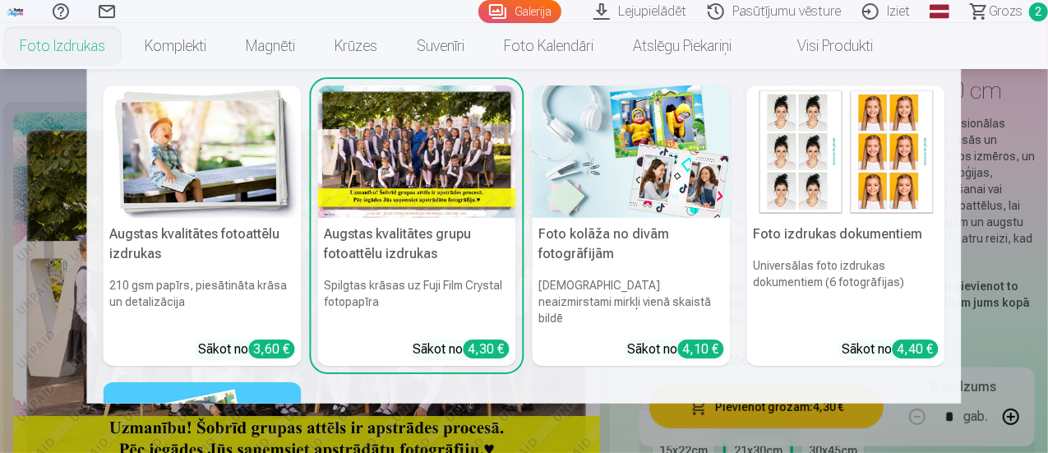
click at [162, 195] on img at bounding box center [203, 151] width 198 height 132
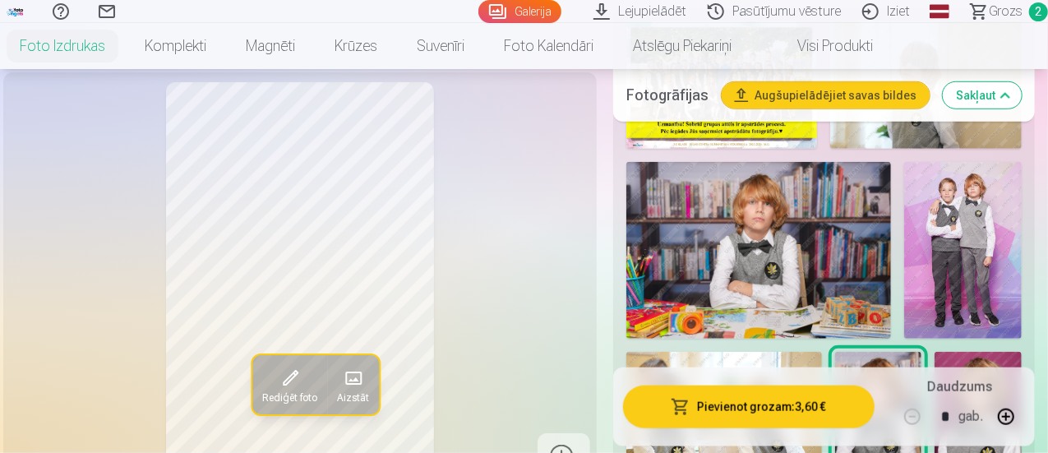
scroll to position [657, 0]
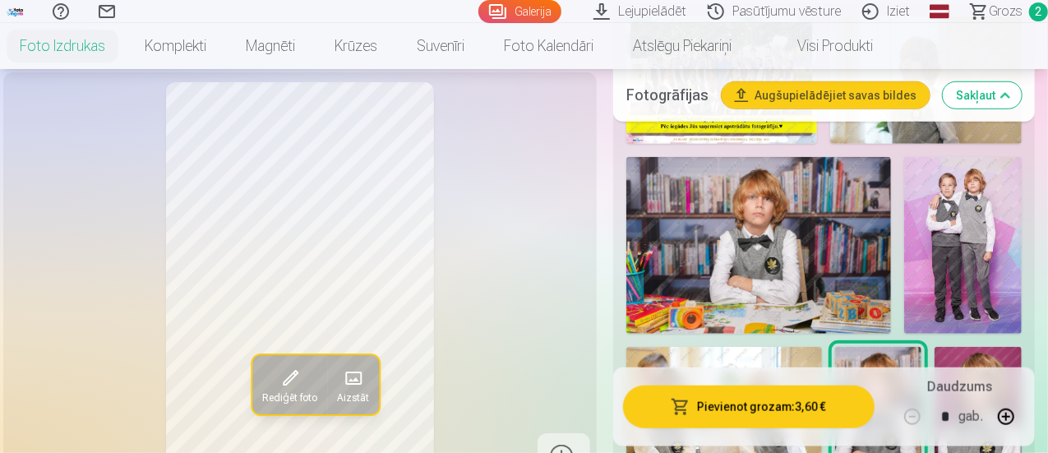
click at [760, 259] on img at bounding box center [758, 245] width 265 height 177
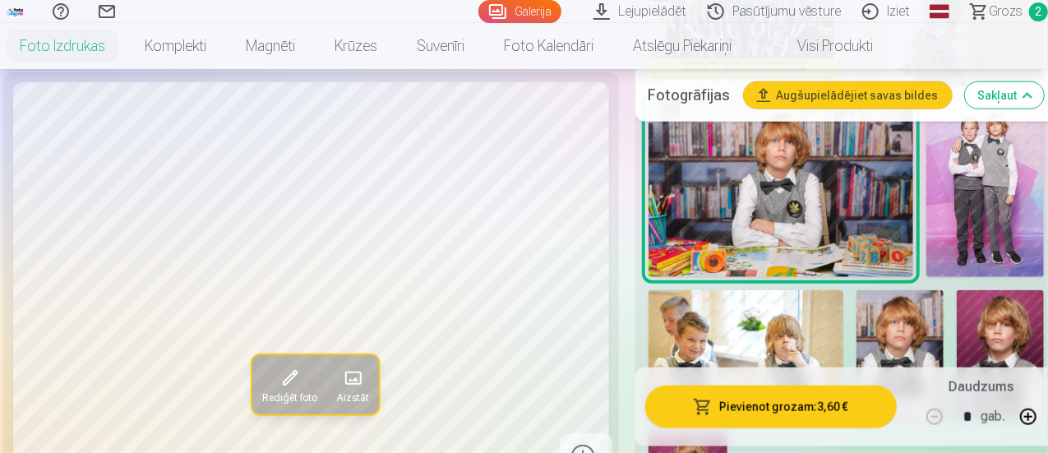
scroll to position [740, 0]
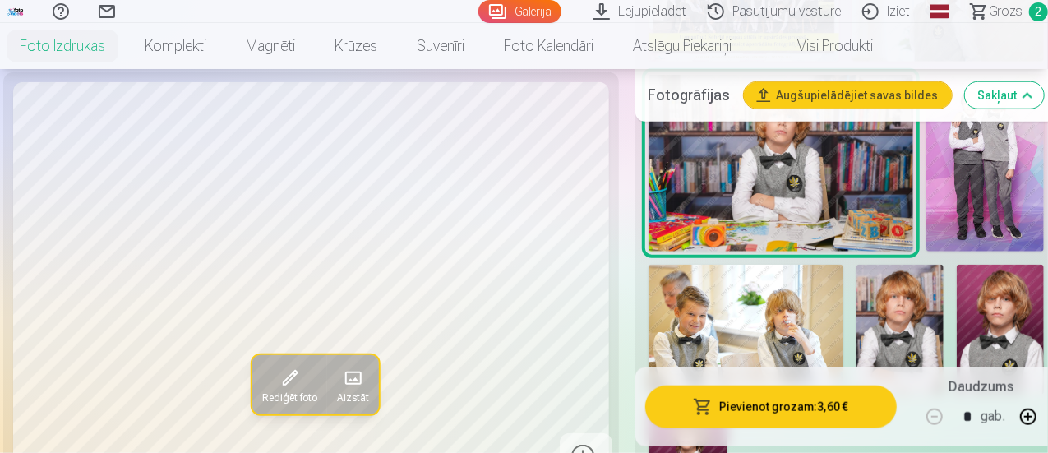
click at [915, 288] on img at bounding box center [899, 330] width 87 height 131
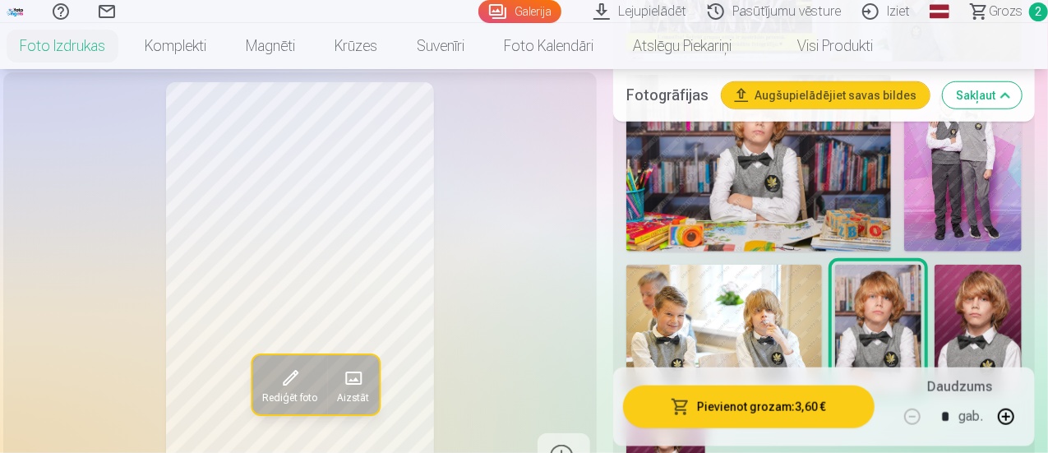
click at [838, 177] on img at bounding box center [758, 163] width 265 height 177
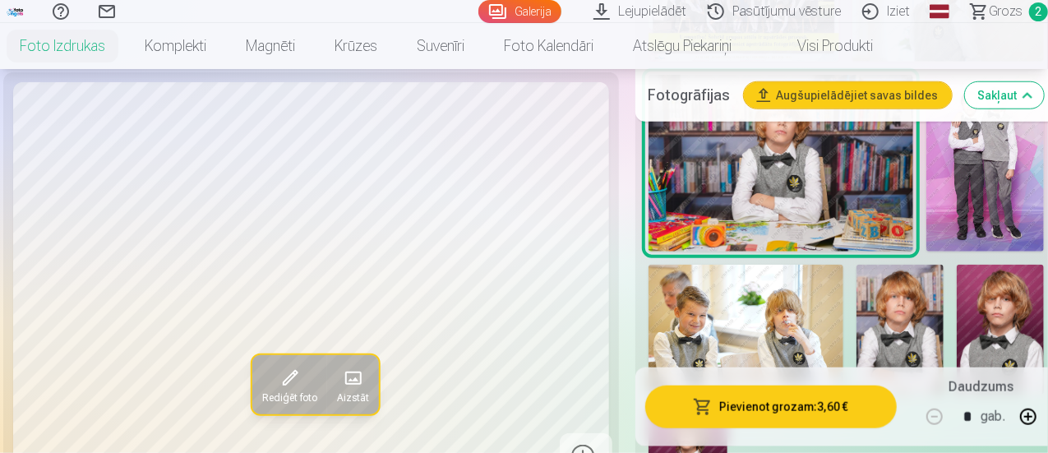
click at [909, 290] on img at bounding box center [899, 330] width 87 height 131
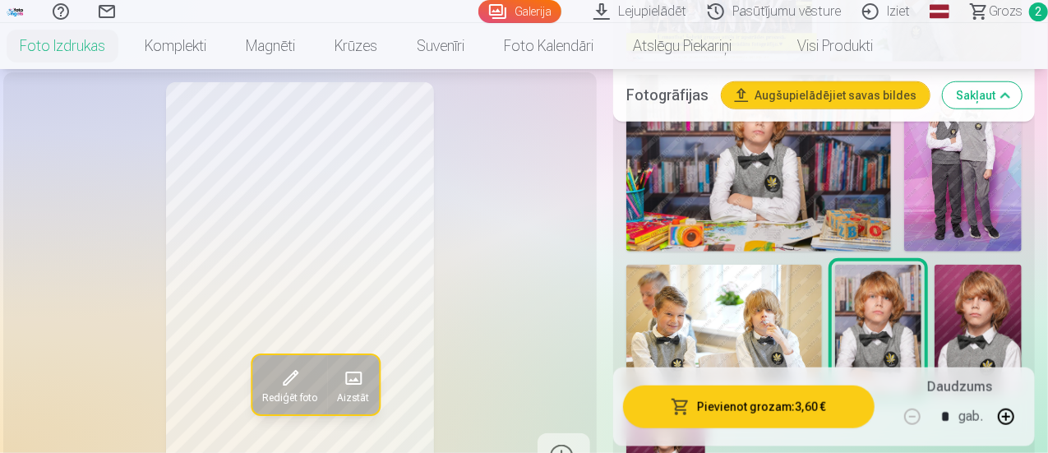
click at [784, 183] on img at bounding box center [758, 163] width 265 height 177
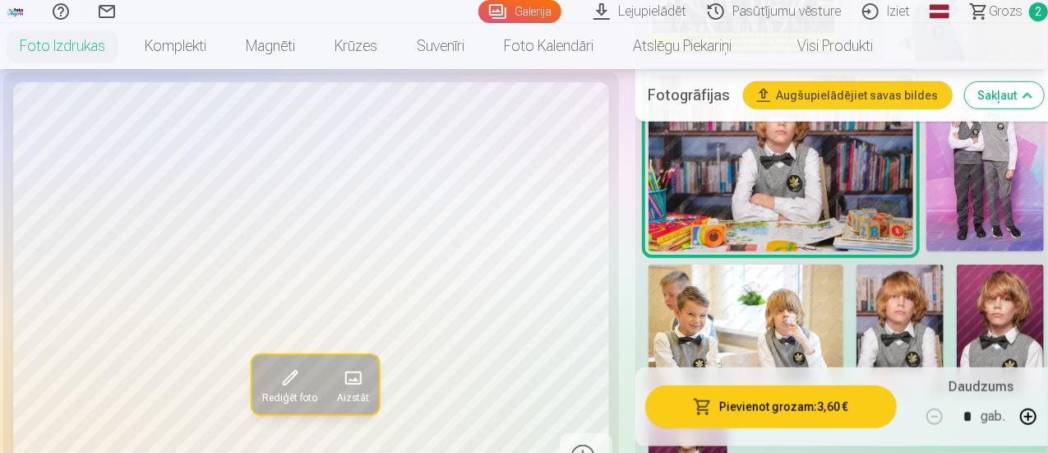
click at [878, 302] on img at bounding box center [899, 330] width 87 height 131
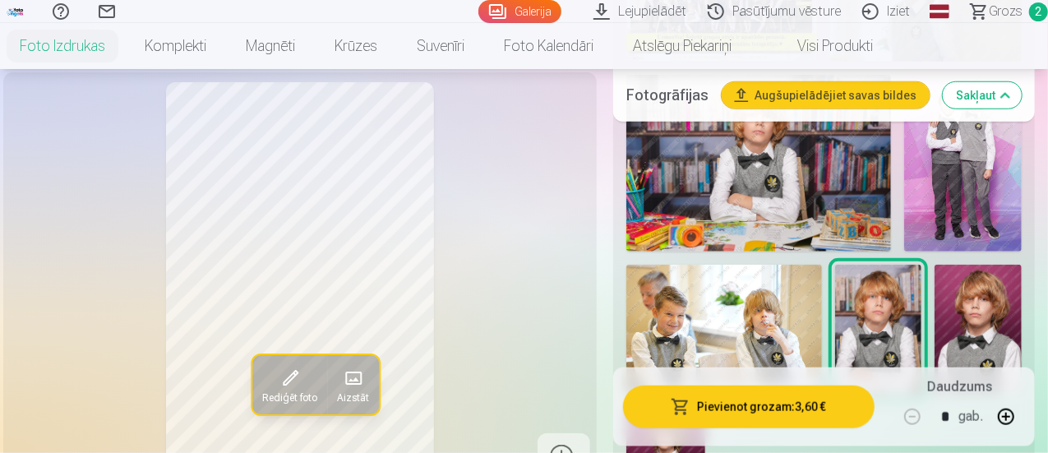
click at [814, 213] on img at bounding box center [758, 163] width 265 height 177
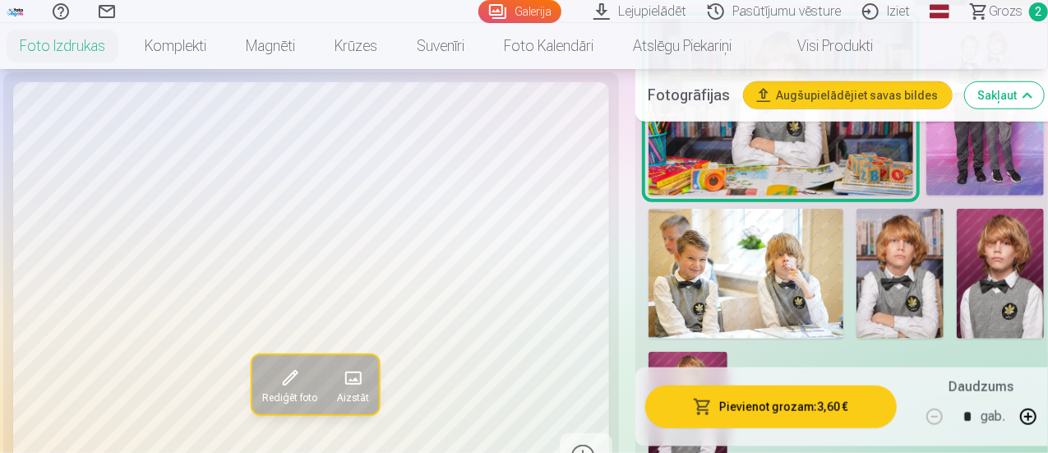
scroll to position [822, 0]
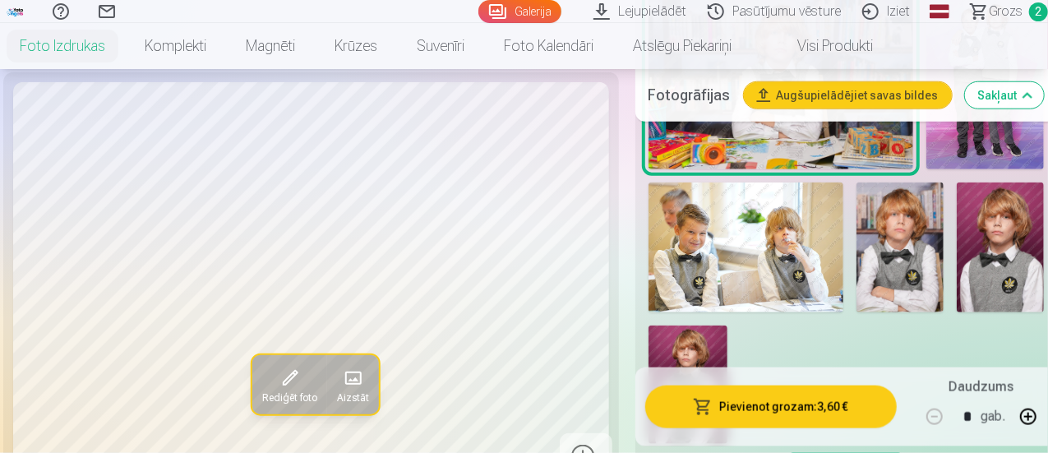
click at [738, 256] on img at bounding box center [746, 247] width 196 height 130
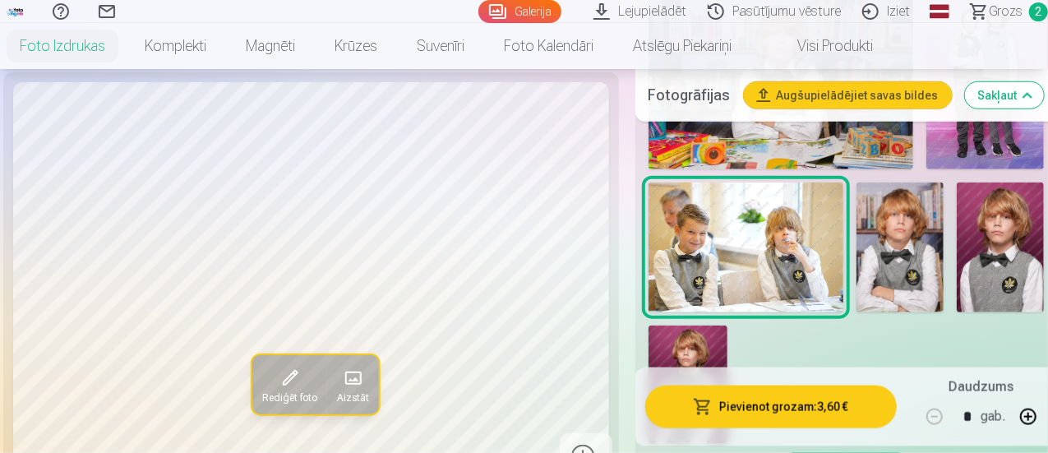
click at [740, 411] on button "Pievienot grozam : 3,60 €" at bounding box center [770, 406] width 251 height 43
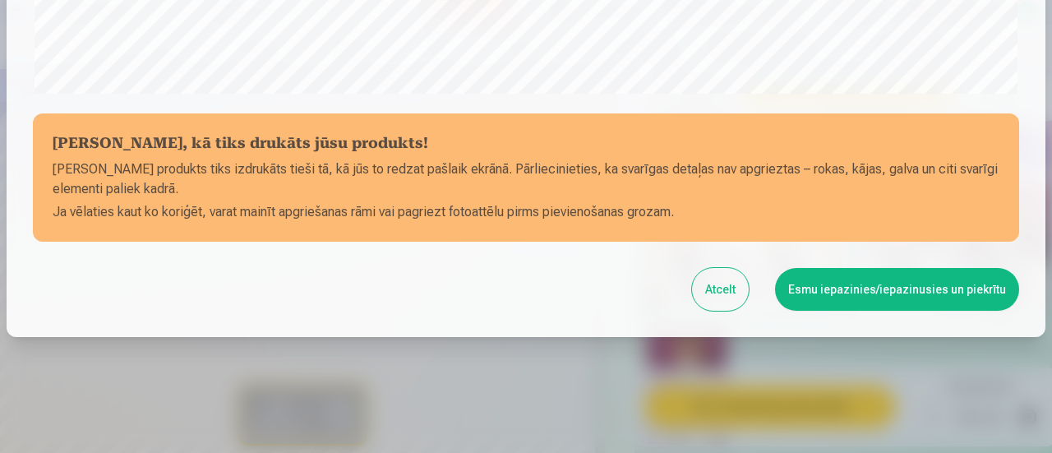
scroll to position [717, 0]
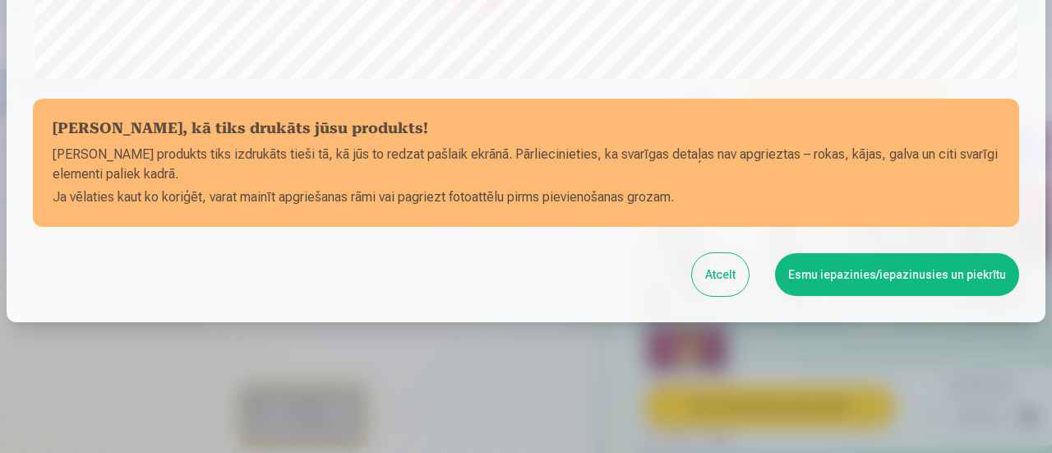
click at [824, 274] on button "Esmu iepazinies/iepazinusies un piekrītu" at bounding box center [897, 274] width 244 height 43
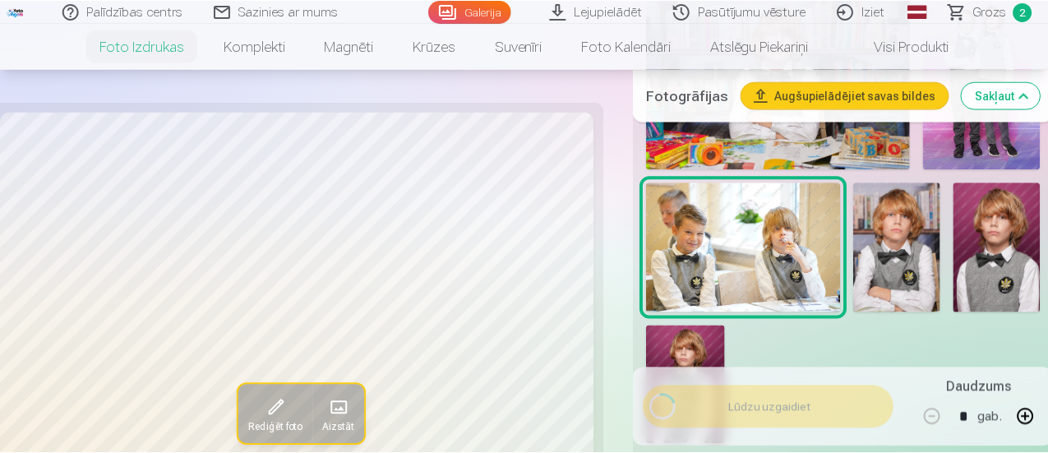
scroll to position [715, 0]
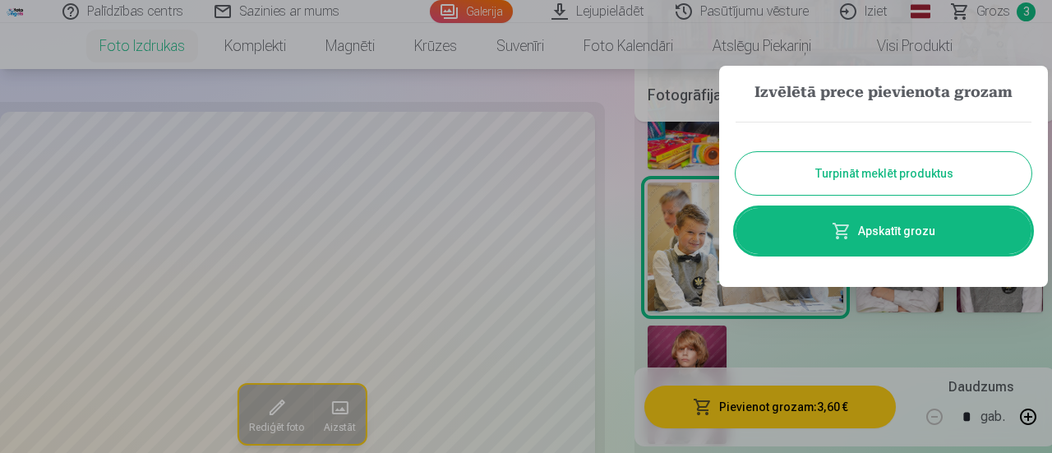
click at [876, 168] on button "Turpināt meklēt produktus" at bounding box center [883, 173] width 296 height 43
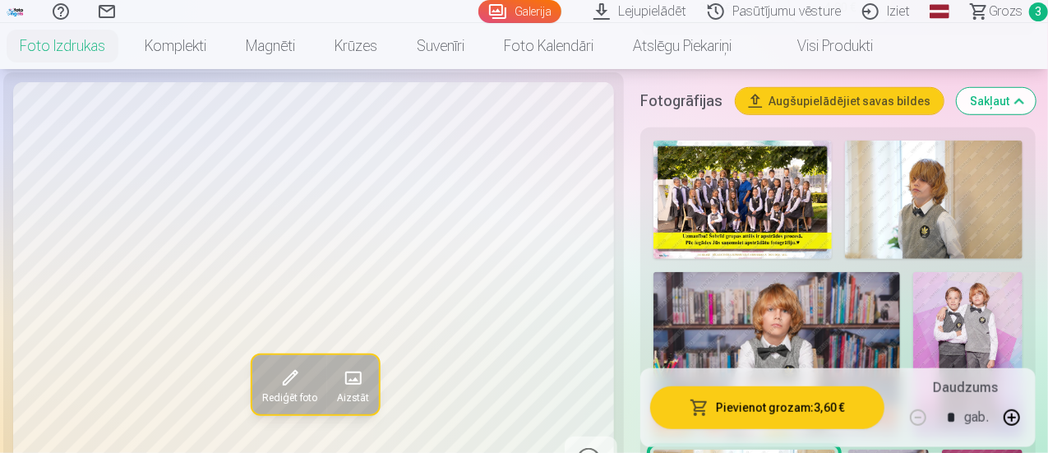
scroll to position [575, 0]
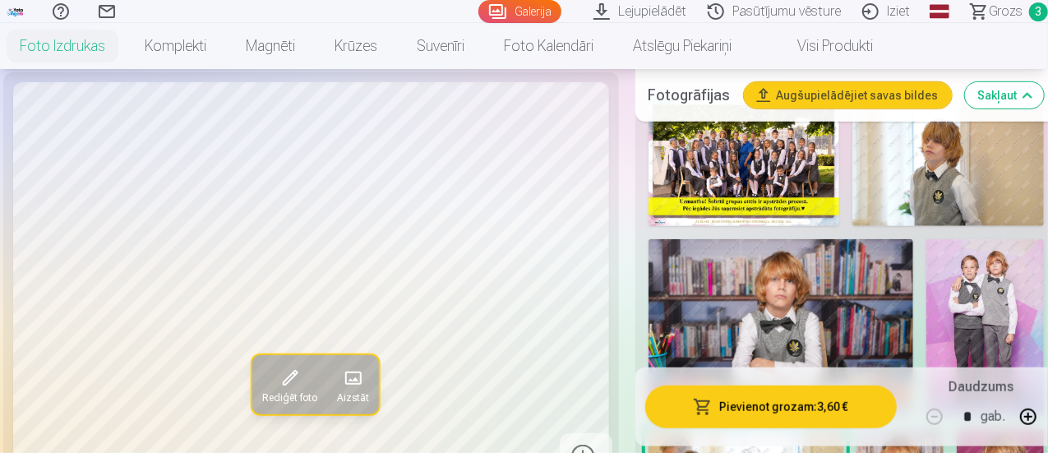
click at [963, 298] on img at bounding box center [985, 327] width 118 height 177
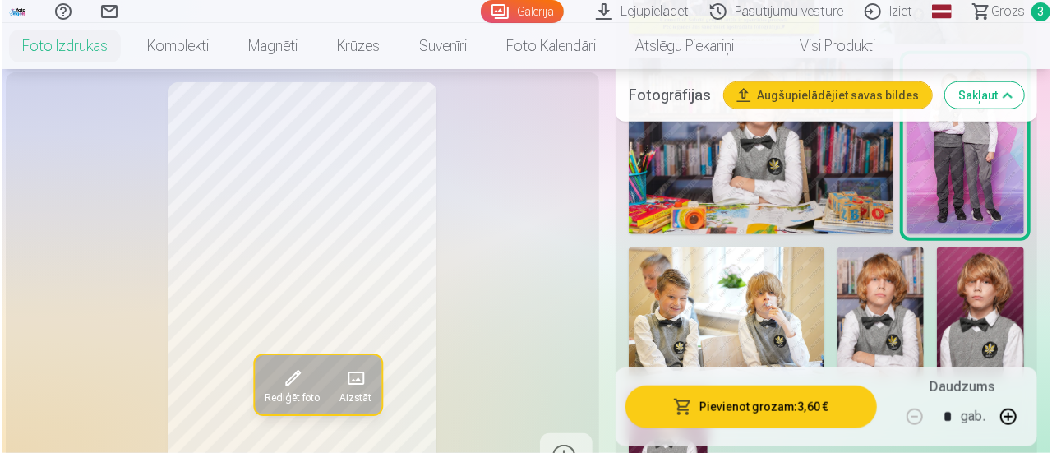
scroll to position [822, 0]
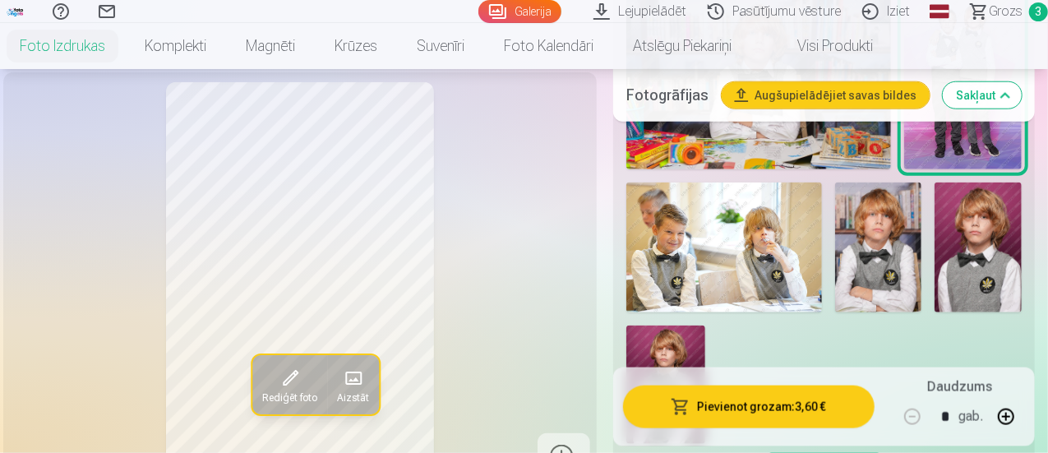
click at [760, 401] on button "Pievienot grozam : 3,60 €" at bounding box center [748, 406] width 251 height 43
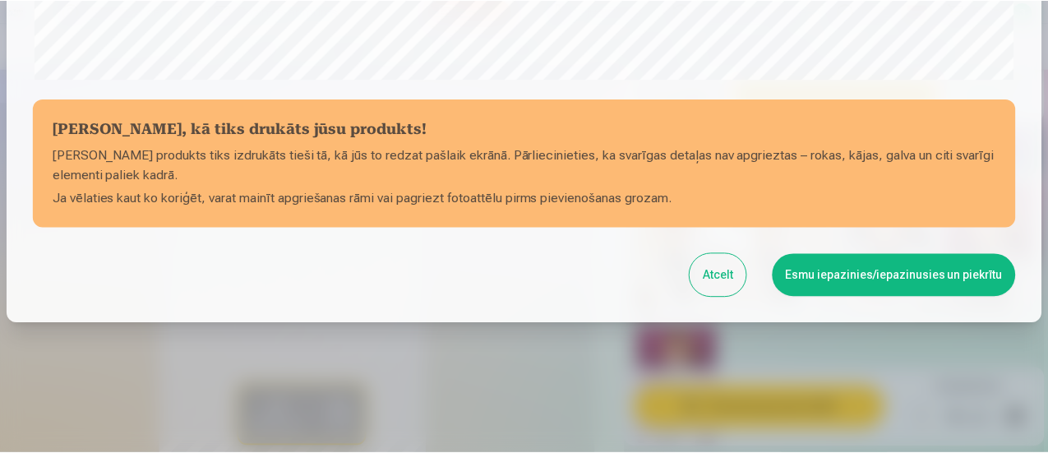
scroll to position [717, 0]
click at [866, 278] on button "Esmu iepazinies/iepazinusies un piekrītu" at bounding box center [897, 274] width 244 height 43
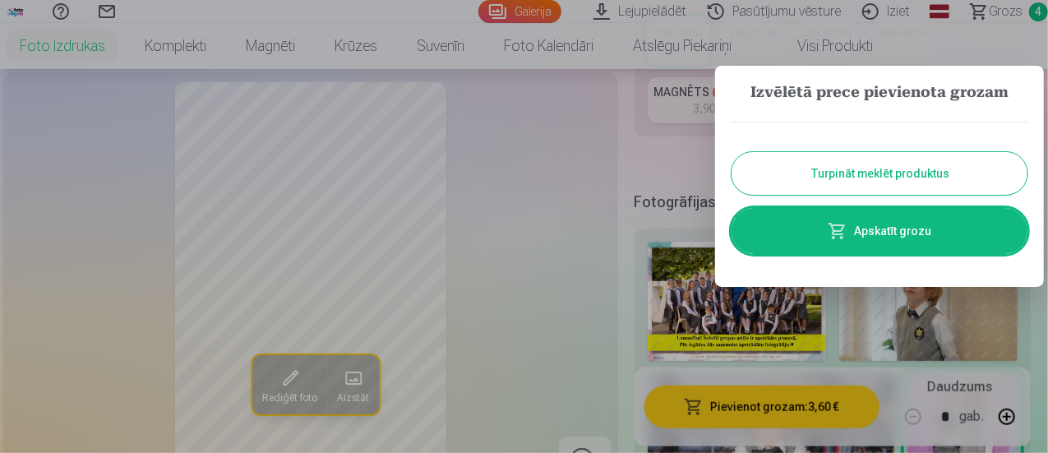
scroll to position [411, 0]
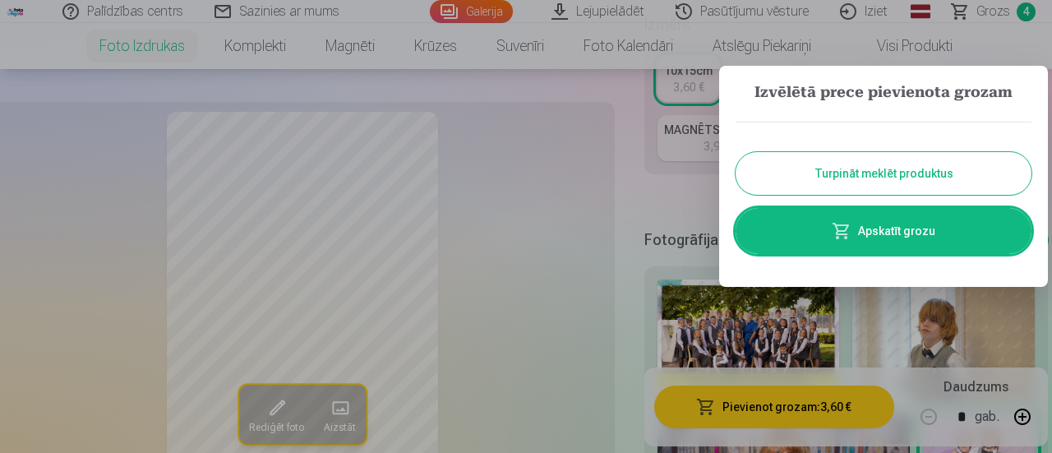
click at [838, 164] on button "Turpināt meklēt produktus" at bounding box center [883, 173] width 296 height 43
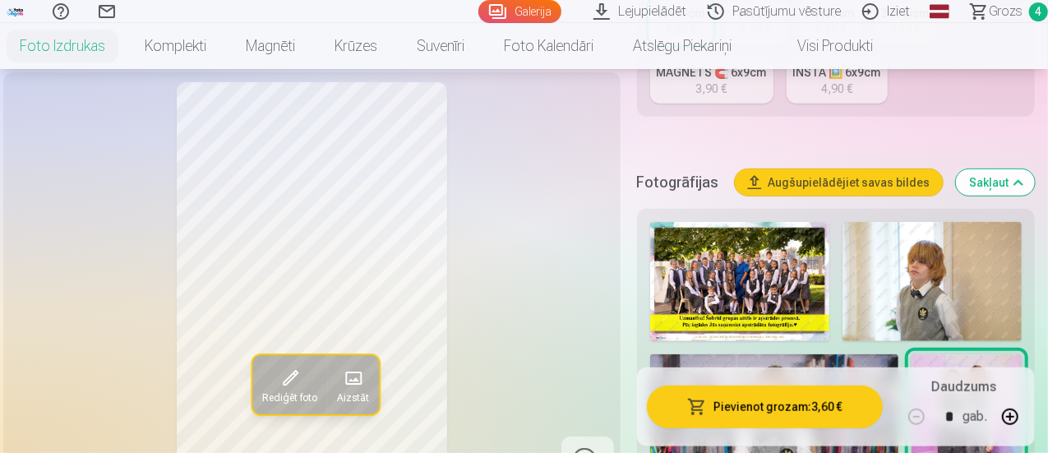
scroll to position [493, 0]
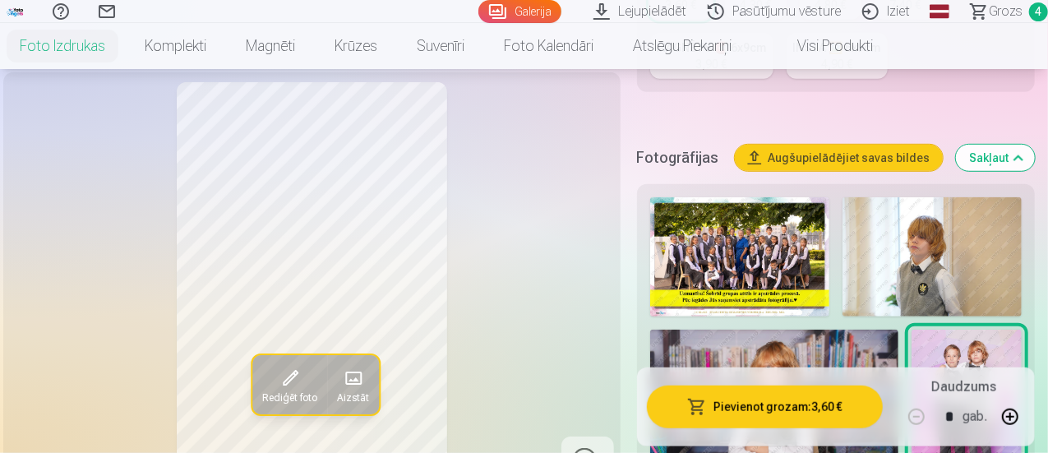
click at [920, 227] on img at bounding box center [931, 256] width 179 height 119
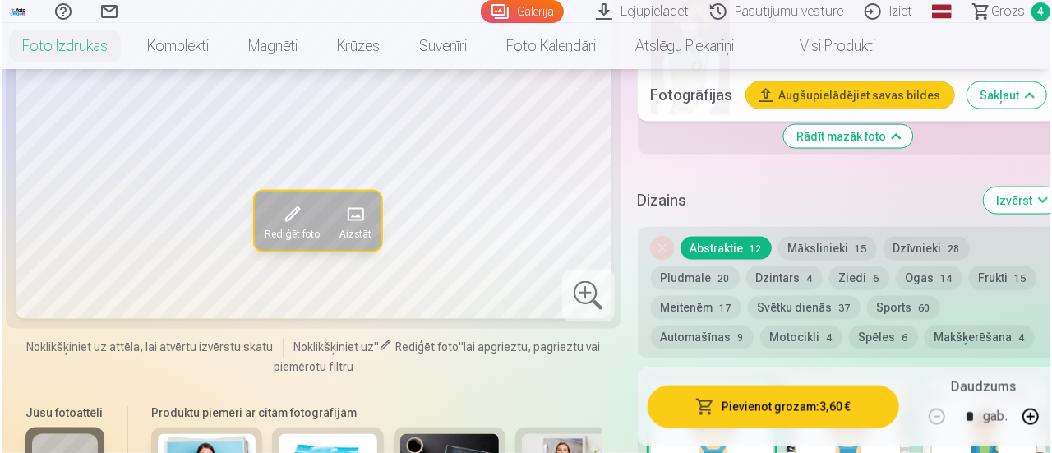
scroll to position [1068, 0]
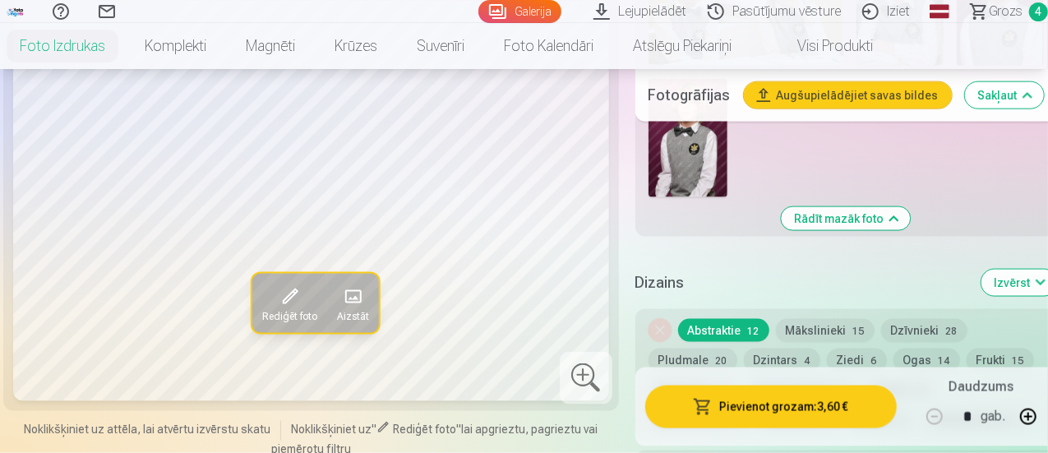
click at [294, 283] on button "Rediģēt foto" at bounding box center [289, 303] width 75 height 59
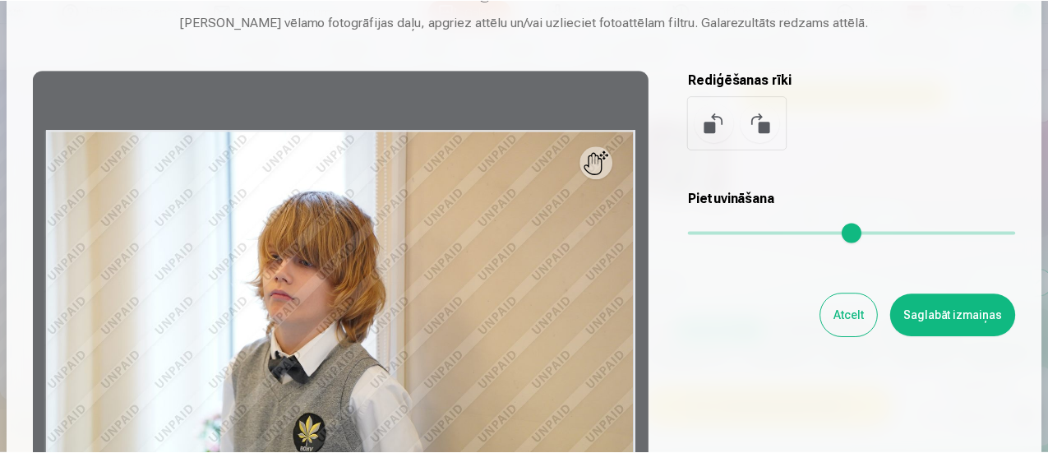
scroll to position [82, 0]
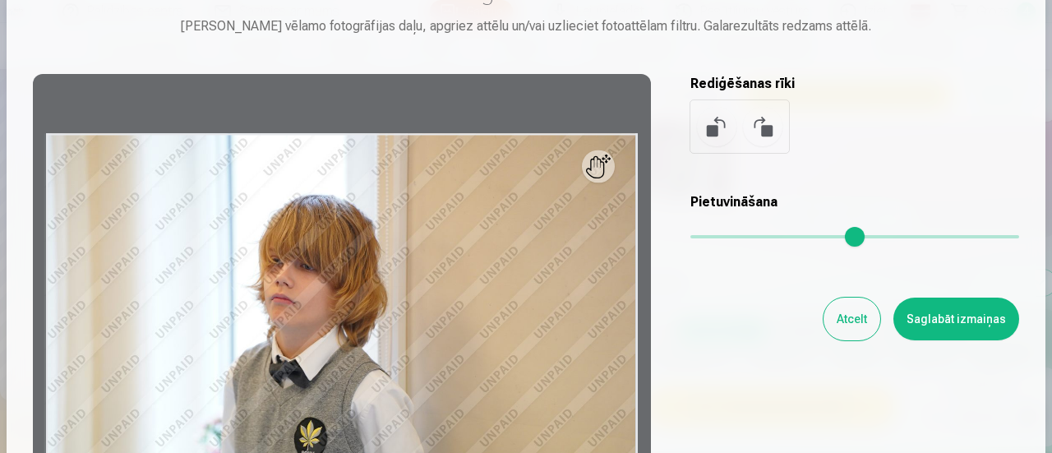
click at [855, 322] on button "Atcelt" at bounding box center [851, 318] width 57 height 43
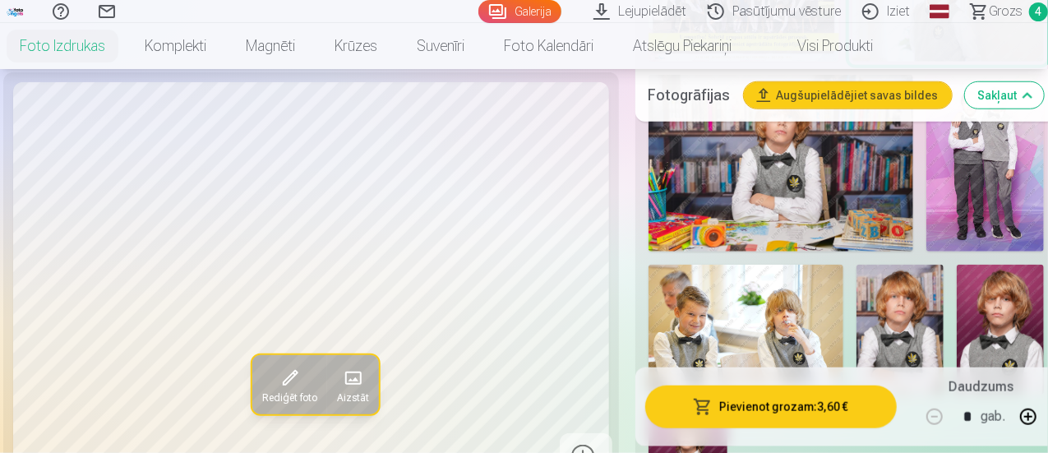
scroll to position [493, 0]
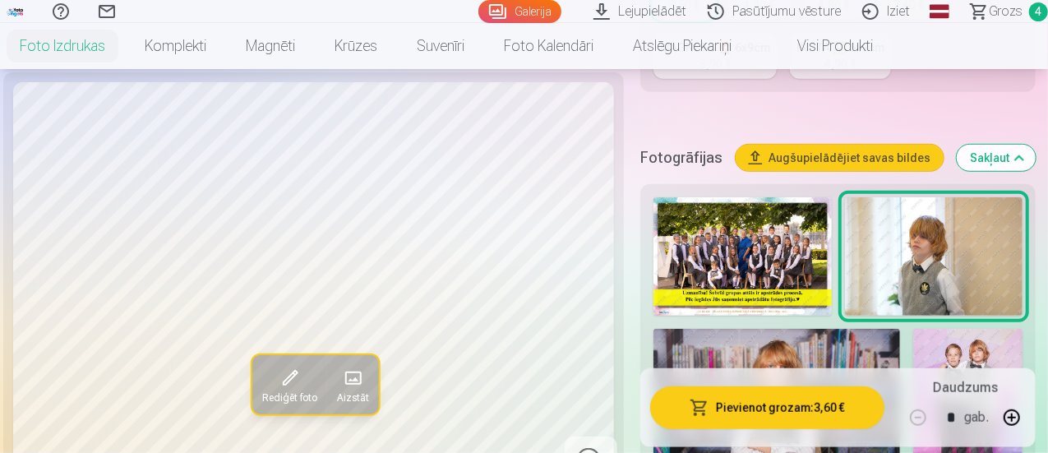
click at [989, 9] on span "Grozs" at bounding box center [1006, 12] width 34 height 20
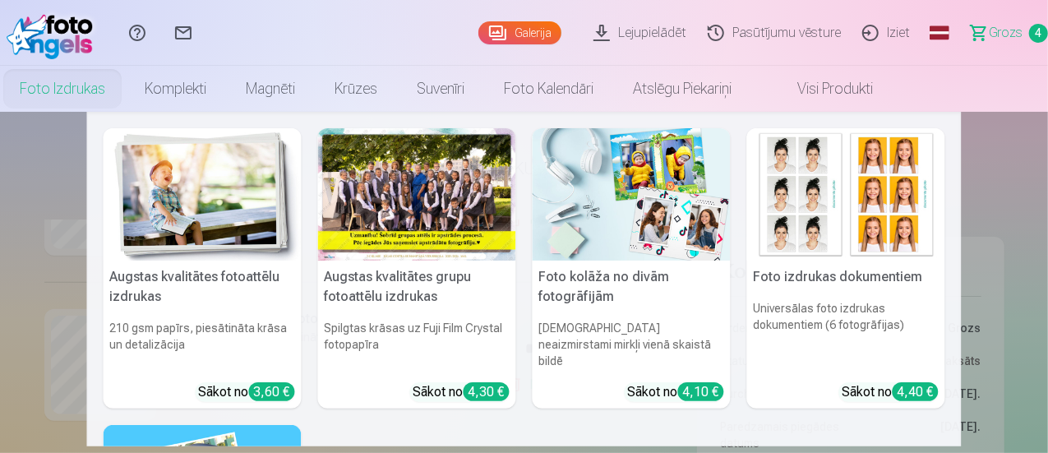
click at [125, 92] on link "Foto izdrukas" at bounding box center [62, 89] width 125 height 46
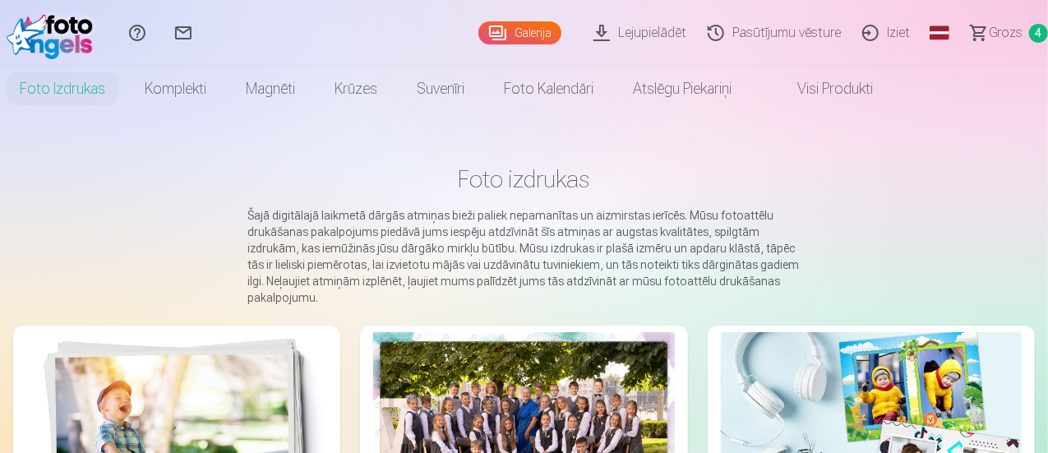
click at [125, 93] on link "Foto izdrukas" at bounding box center [62, 89] width 125 height 46
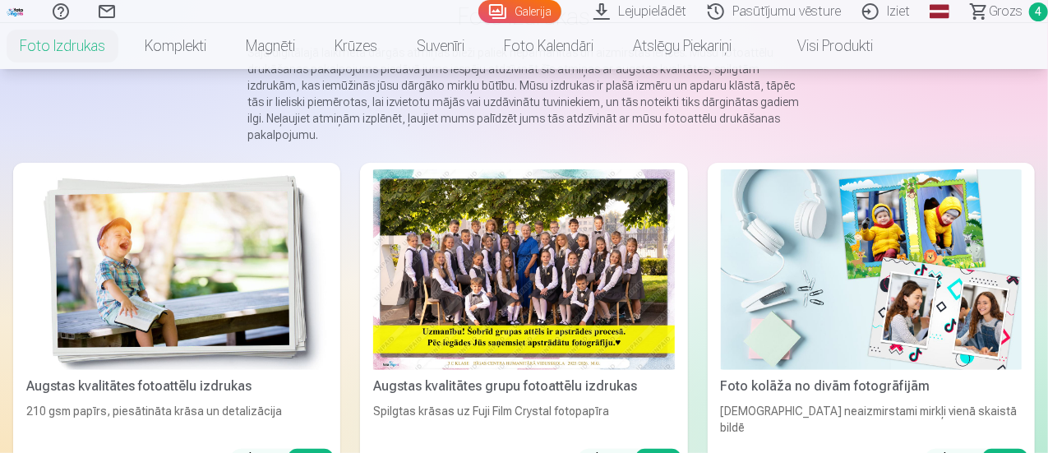
scroll to position [164, 0]
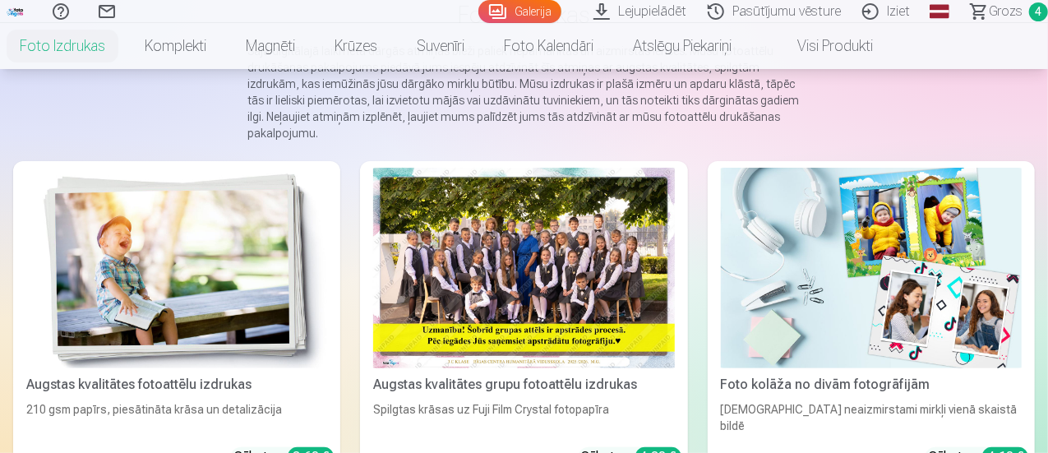
click at [210, 215] on img at bounding box center [176, 268] width 301 height 200
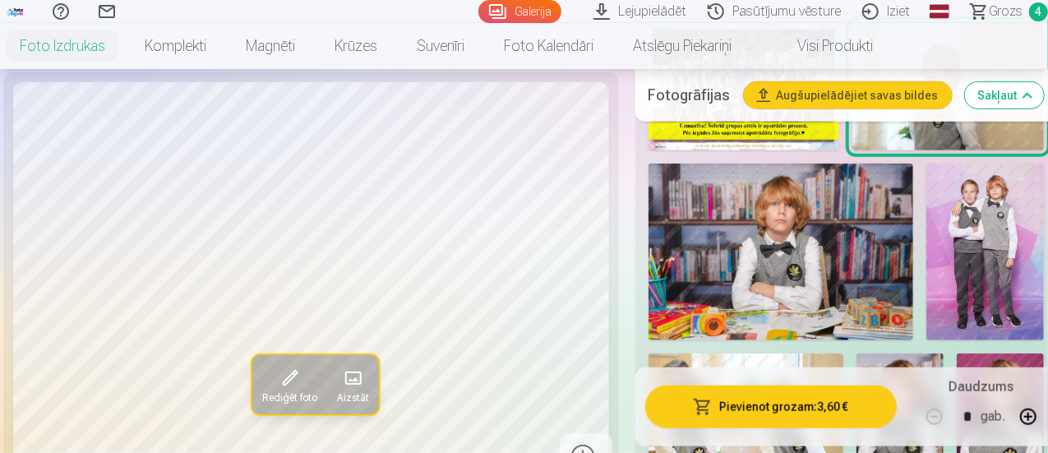
scroll to position [657, 0]
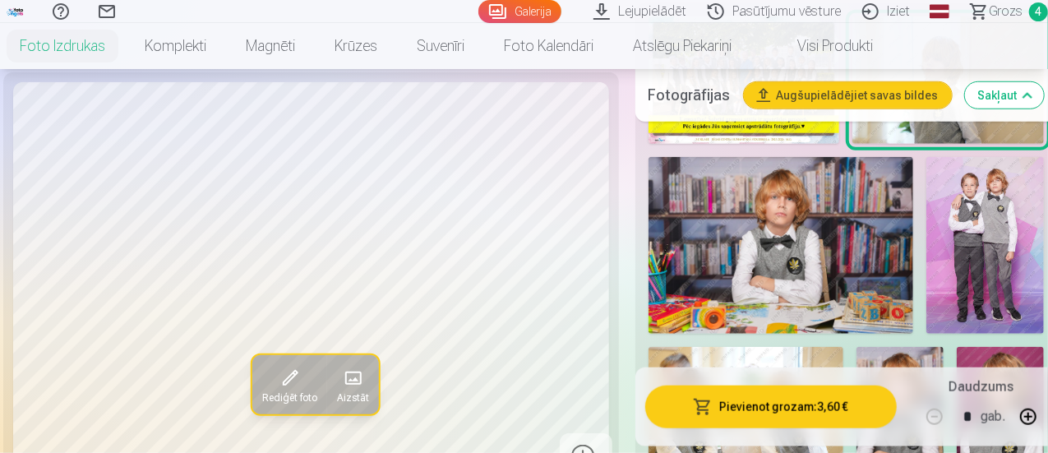
click at [989, 247] on img at bounding box center [985, 245] width 118 height 177
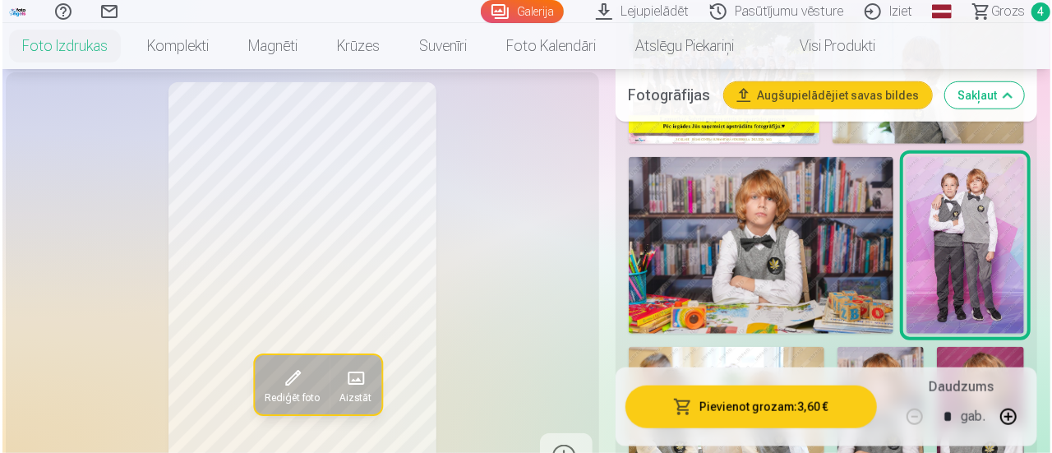
scroll to position [740, 0]
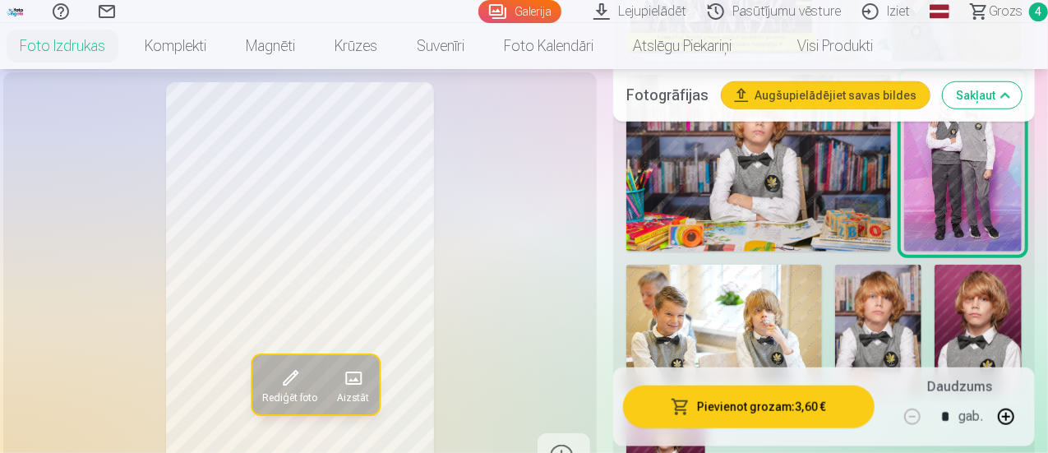
click at [344, 391] on span at bounding box center [353, 378] width 26 height 26
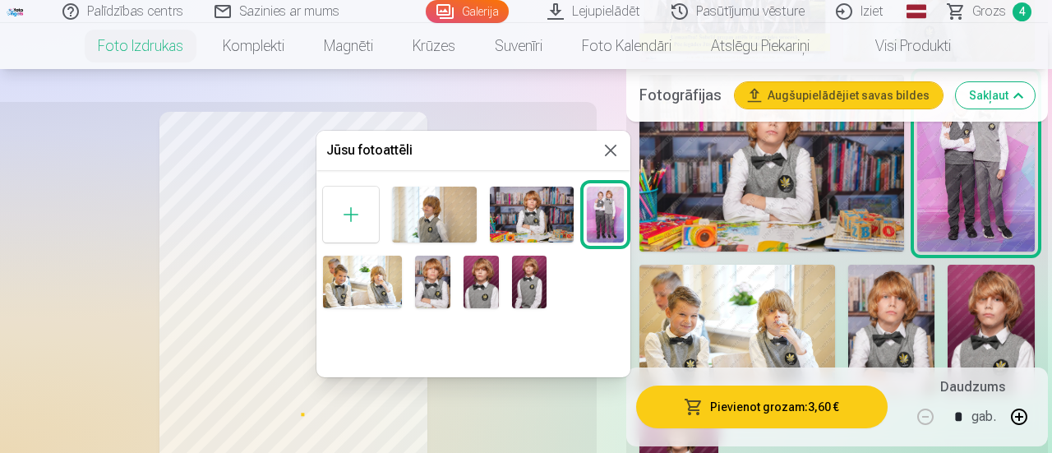
click at [618, 153] on button at bounding box center [611, 151] width 20 height 20
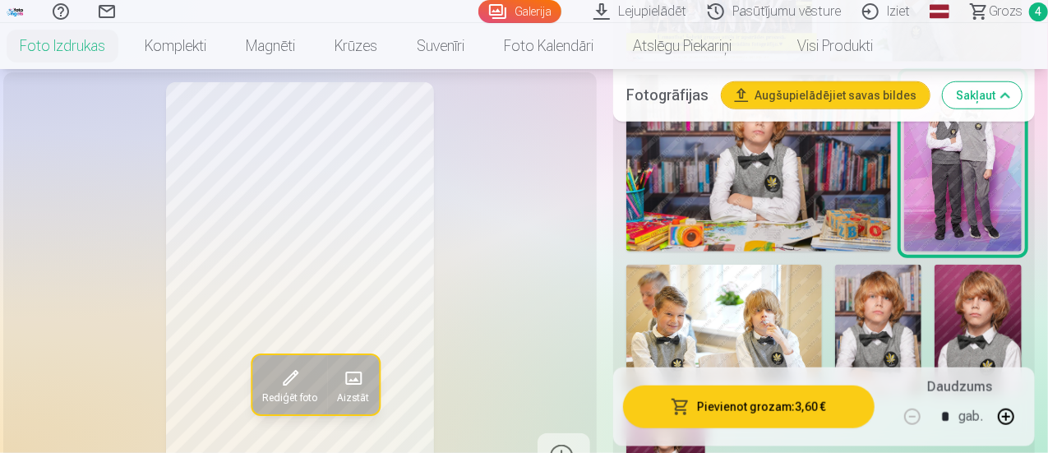
click at [277, 391] on span at bounding box center [290, 378] width 26 height 26
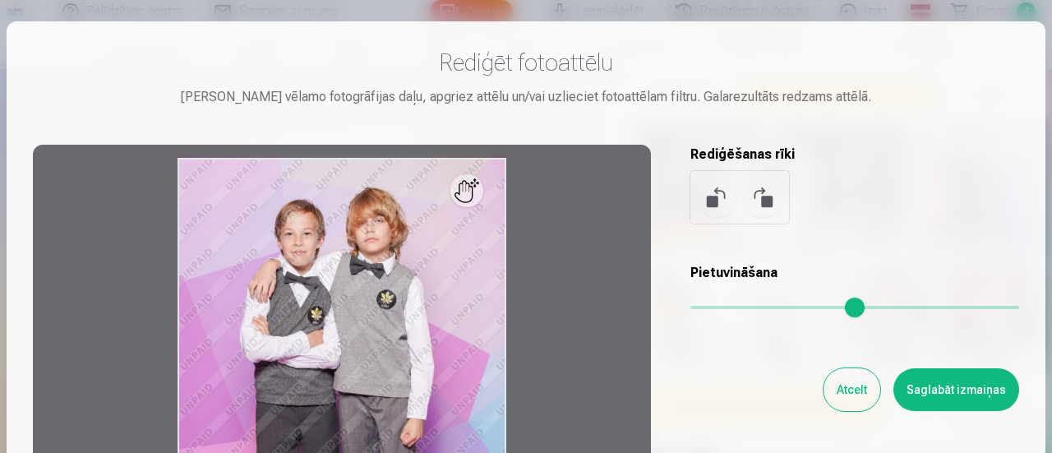
scroll to position [0, 0]
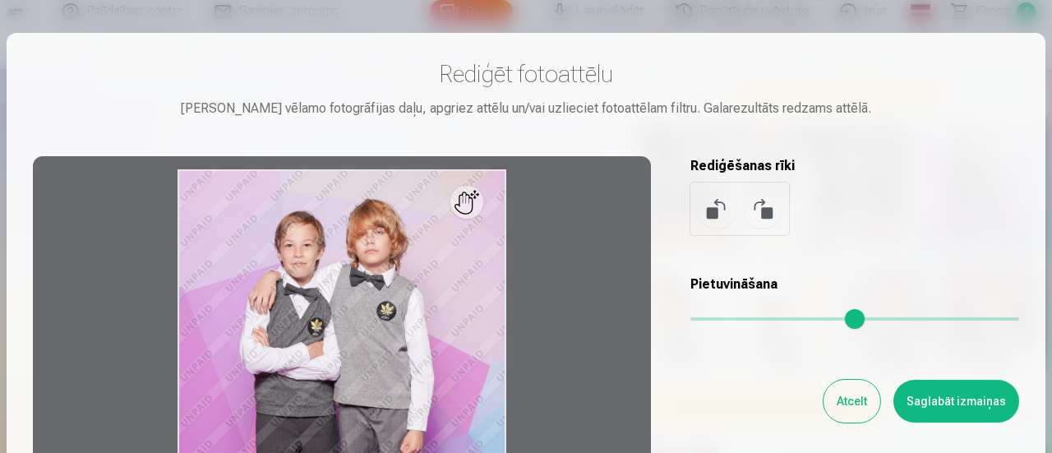
click at [480, 214] on div at bounding box center [342, 414] width 618 height 516
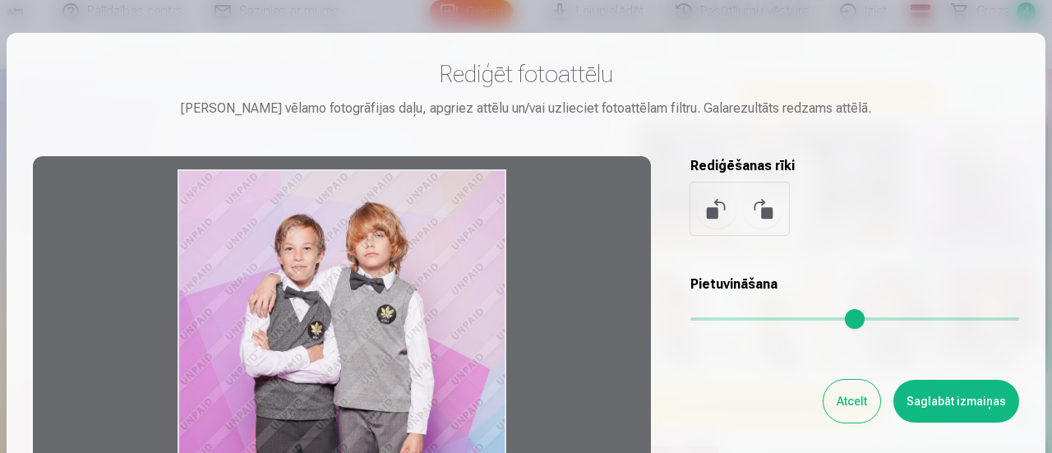
drag, startPoint x: 468, startPoint y: 207, endPoint x: 472, endPoint y: 257, distance: 50.3
click at [472, 257] on div at bounding box center [342, 414] width 618 height 516
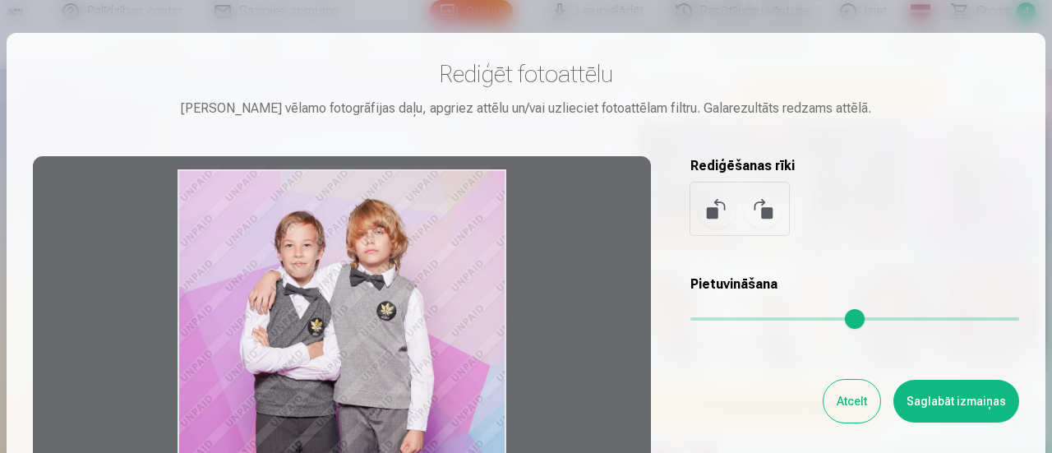
drag, startPoint x: 460, startPoint y: 240, endPoint x: 514, endPoint y: 108, distance: 142.7
click at [514, 108] on div "Rediģēt fotoattēlu Pietuvini vēlamo fotogrāfijas daļu, apgriez attēlu un/vai uz…" at bounding box center [526, 365] width 986 height 613
drag, startPoint x: 459, startPoint y: 265, endPoint x: 463, endPoint y: 174, distance: 91.3
click at [463, 174] on div at bounding box center [342, 414] width 618 height 516
click at [325, 259] on div at bounding box center [342, 414] width 618 height 516
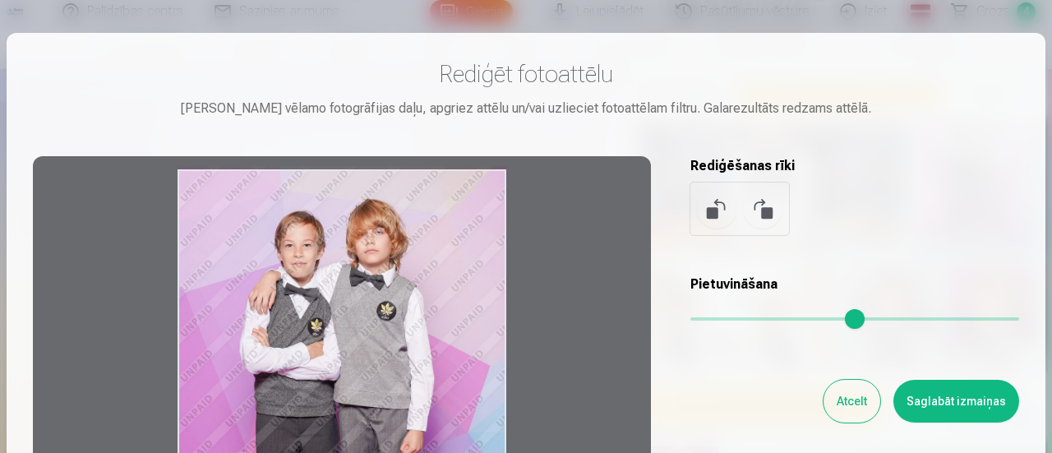
click at [325, 259] on div at bounding box center [342, 414] width 618 height 516
click at [836, 402] on button "Atcelt" at bounding box center [851, 401] width 57 height 43
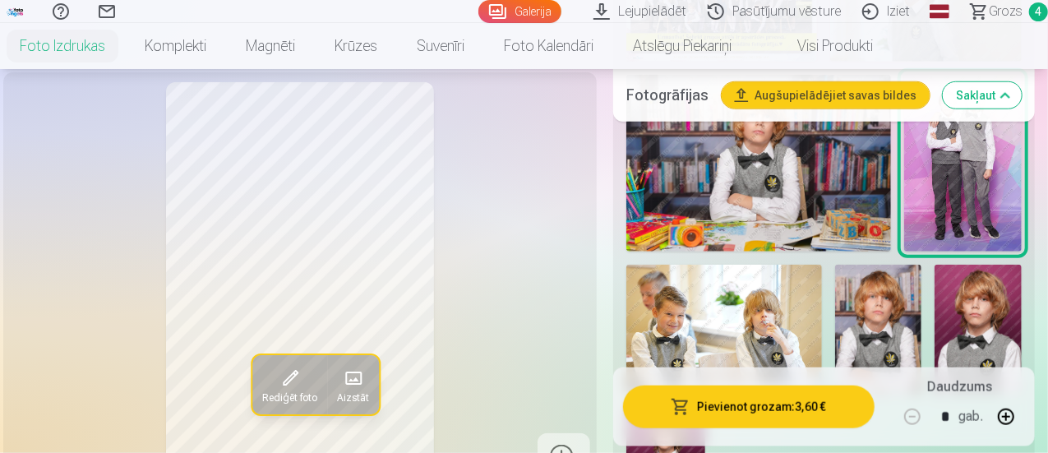
click at [989, 7] on span "Grozs" at bounding box center [1006, 12] width 34 height 20
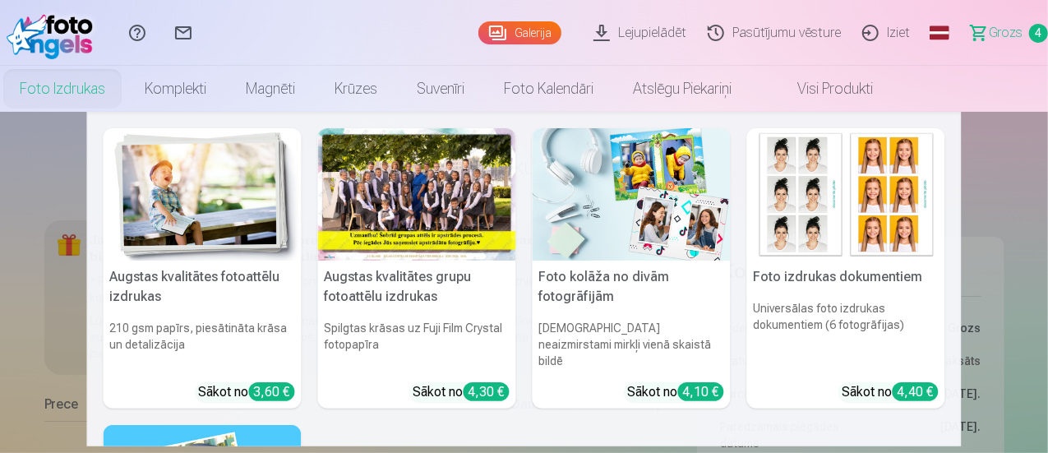
click at [125, 92] on link "Foto izdrukas" at bounding box center [62, 89] width 125 height 46
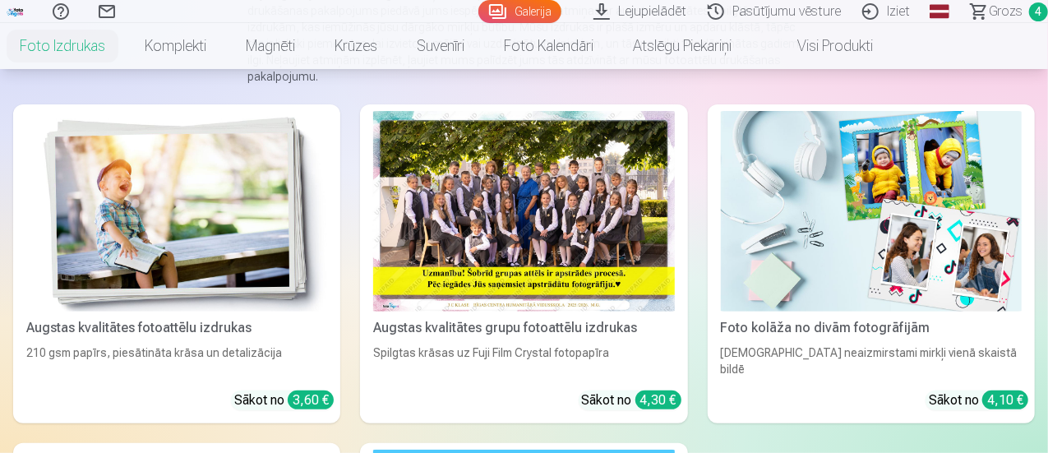
scroll to position [247, 0]
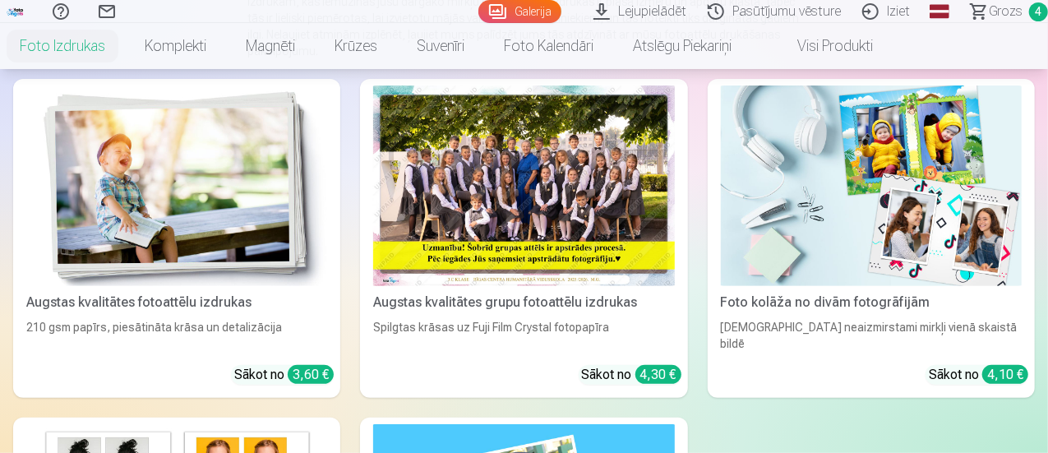
click at [164, 164] on img at bounding box center [176, 185] width 301 height 200
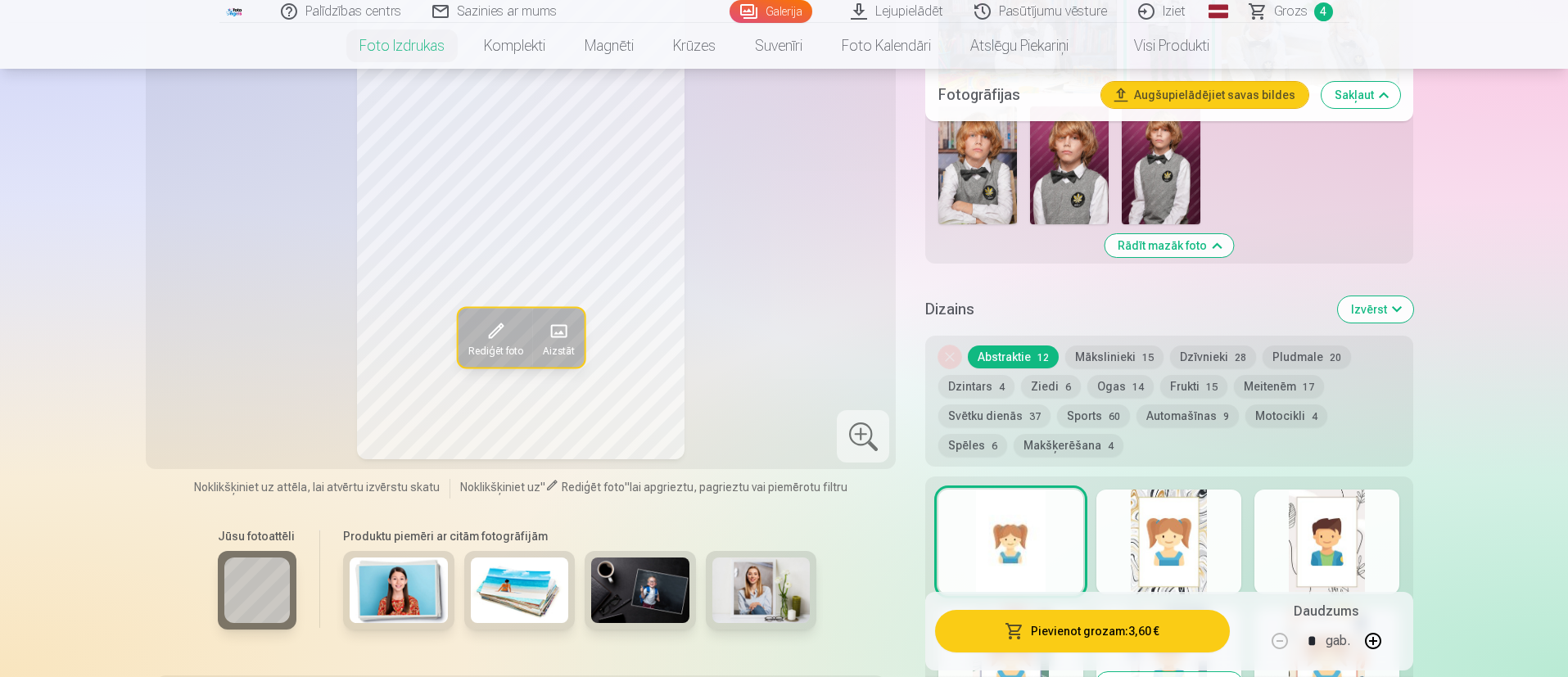
scroll to position [491, 0]
